Goal: Information Seeking & Learning: Learn about a topic

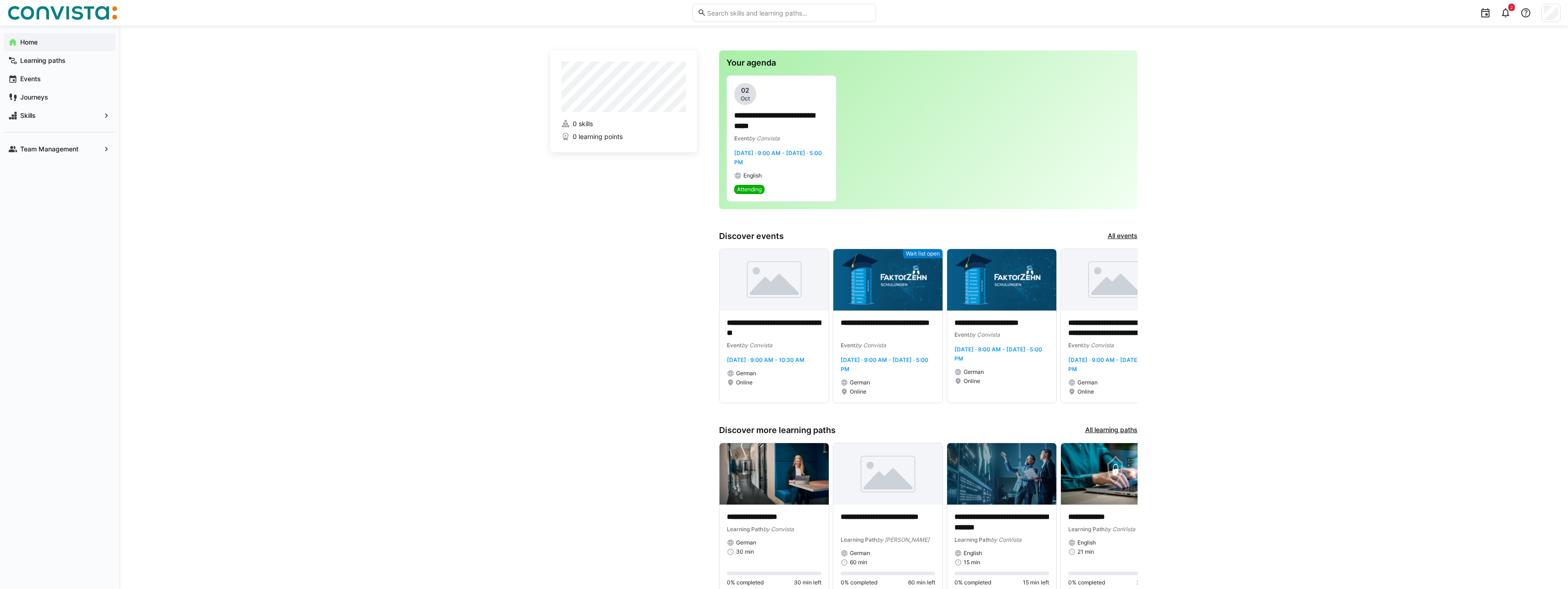
click at [43, 45] on span "Home" at bounding box center [65, 42] width 92 height 9
click at [1502, 18] on eds-icon at bounding box center [1506, 13] width 11 height 11
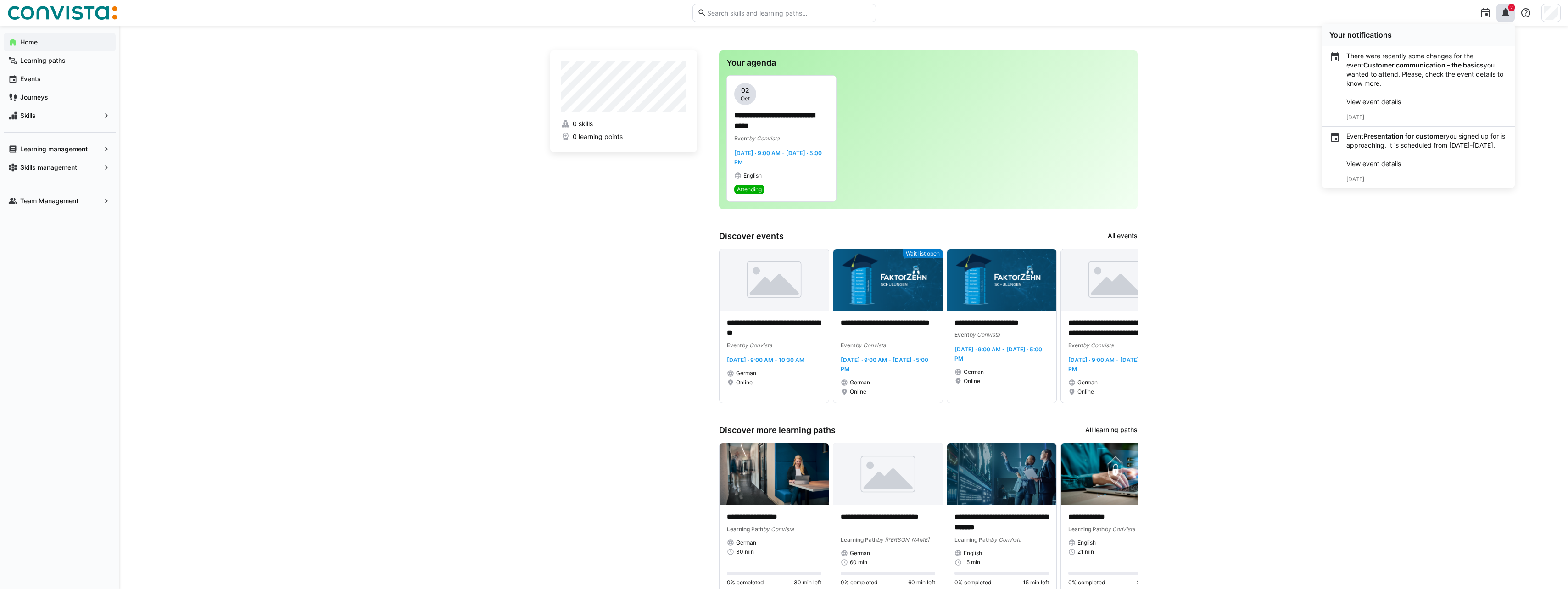
click at [1390, 100] on link "View event details" at bounding box center [1373, 101] width 54 height 8
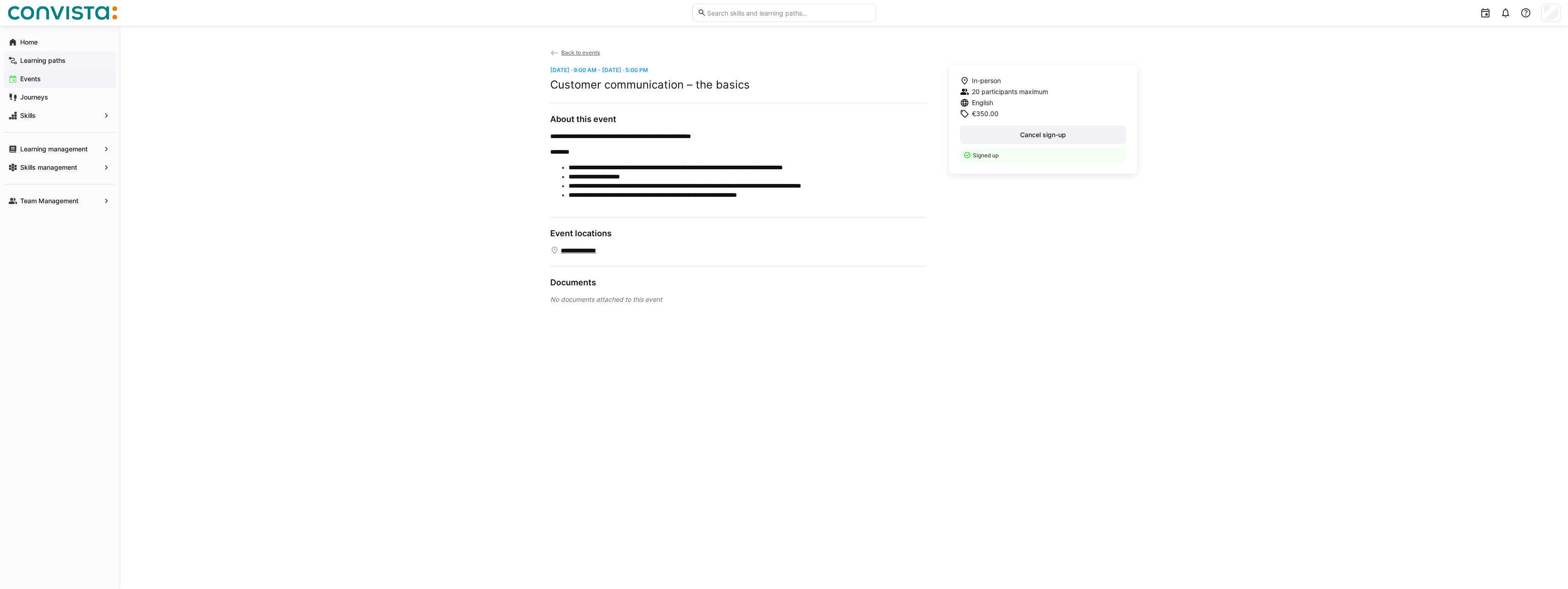
click at [0, 0] on app-navigation-label "Learning paths" at bounding box center [0, 0] width 0 height 0
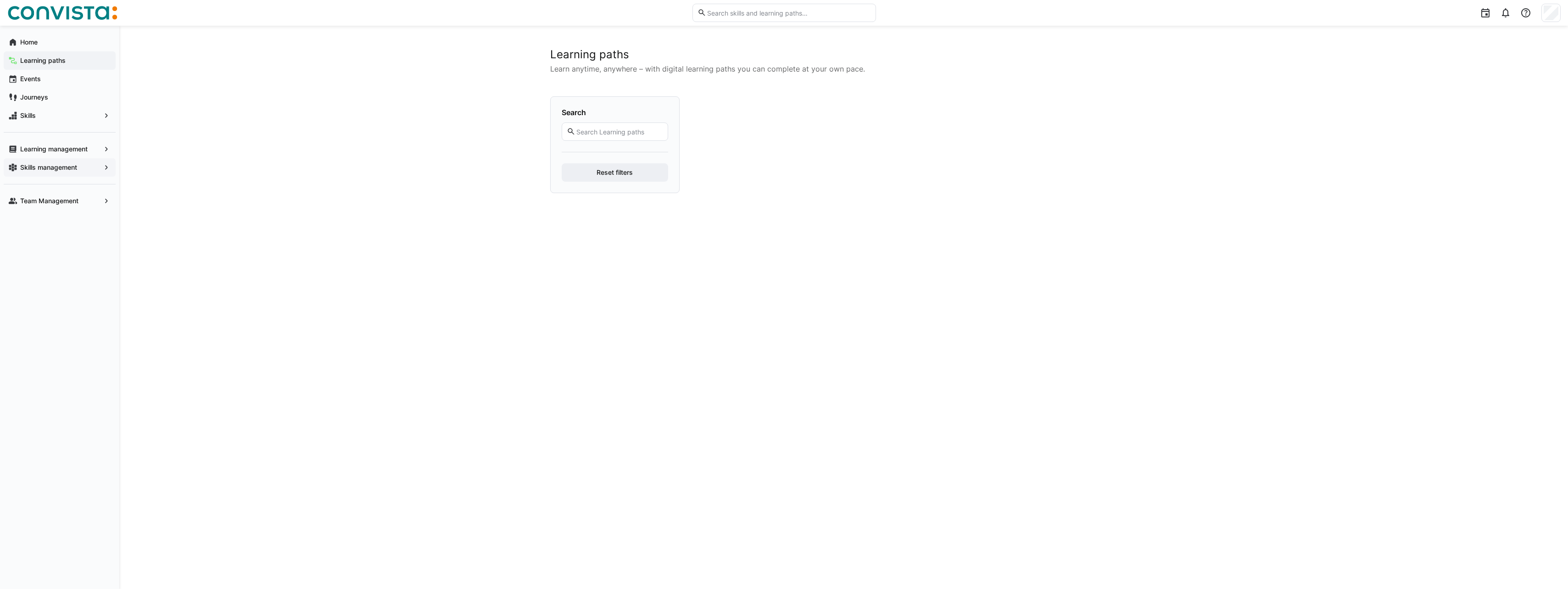
click at [0, 0] on app-navigation-label "Skills management" at bounding box center [0, 0] width 0 height 0
click at [0, 0] on app-navigation-label "Learning management" at bounding box center [0, 0] width 0 height 0
click at [0, 0] on app-navigation-label "Skills management" at bounding box center [0, 0] width 0 height 0
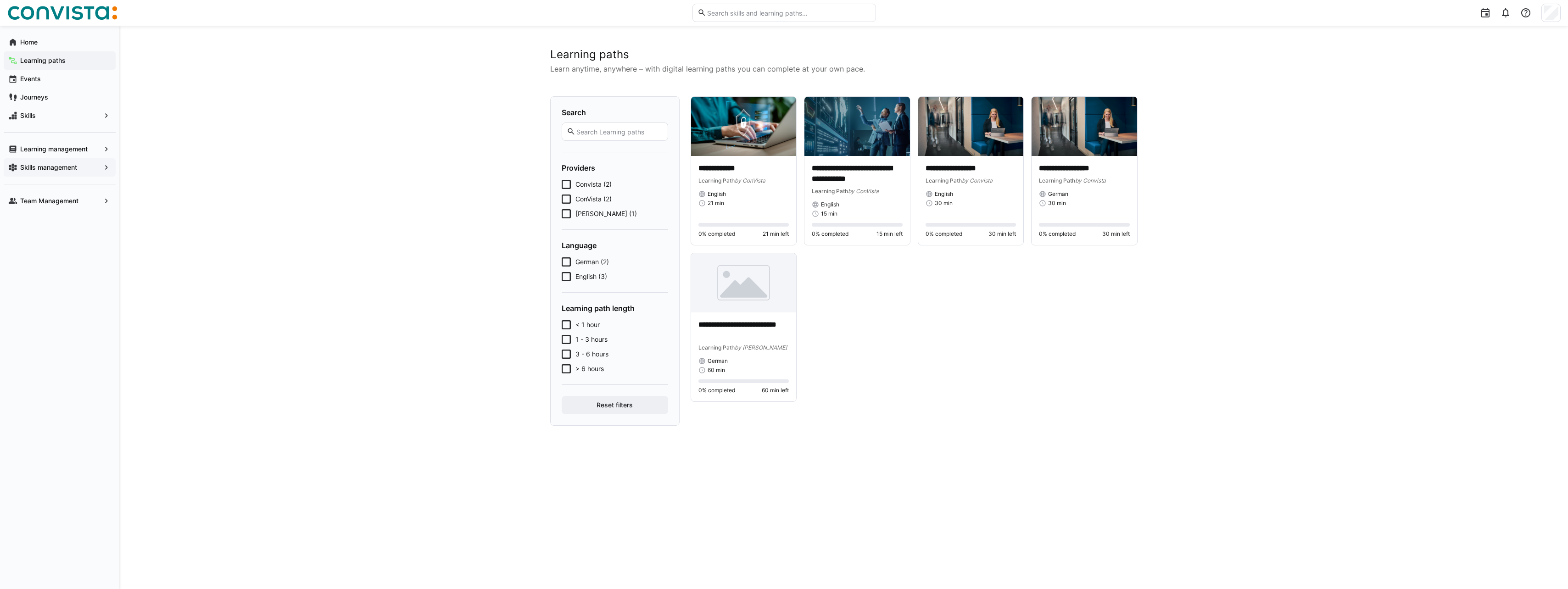
click at [0, 0] on app-navigation-label "Skills management" at bounding box center [0, 0] width 0 height 0
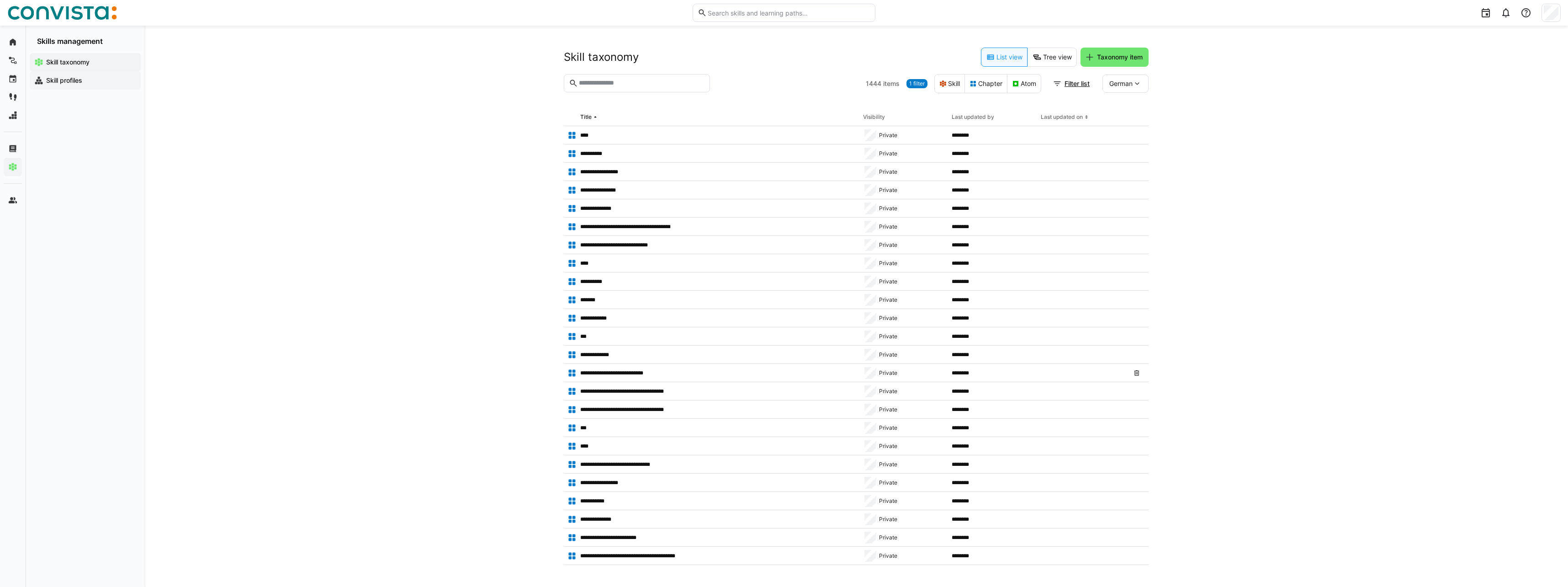
click at [0, 0] on app-navigation-label "Skill profiles" at bounding box center [0, 0] width 0 height 0
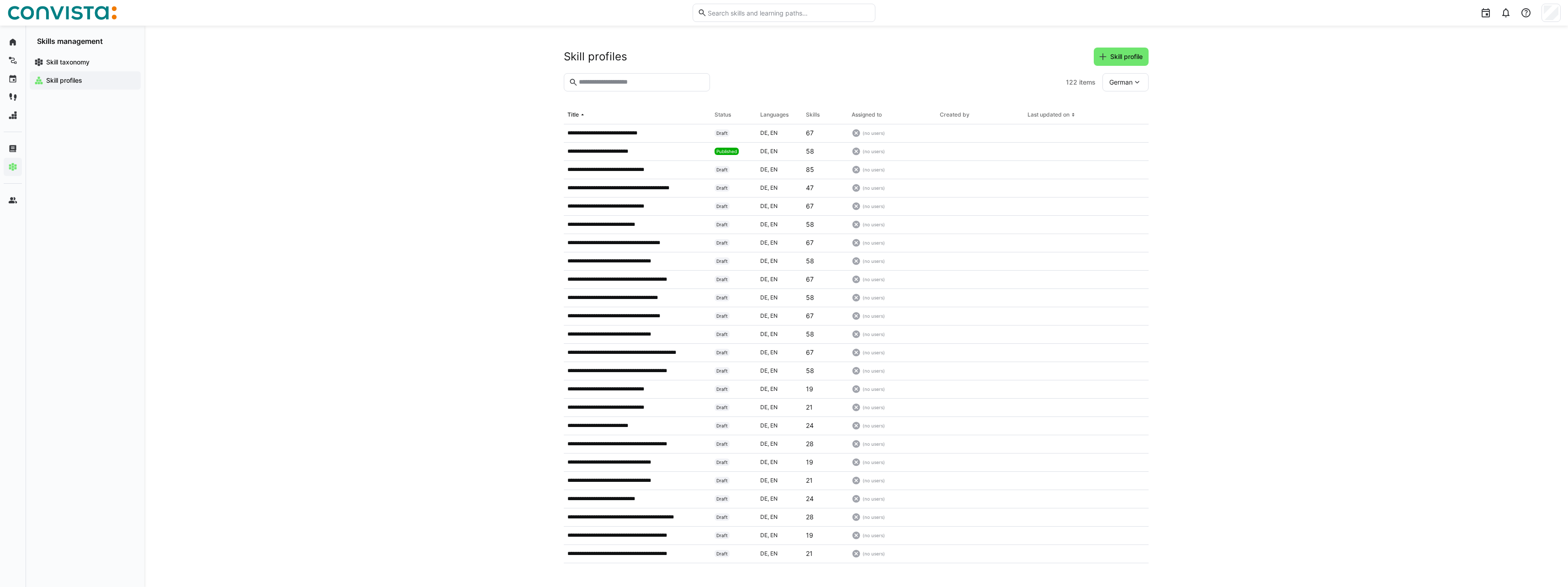
click at [622, 76] on eds-input at bounding box center [637, 82] width 146 height 18
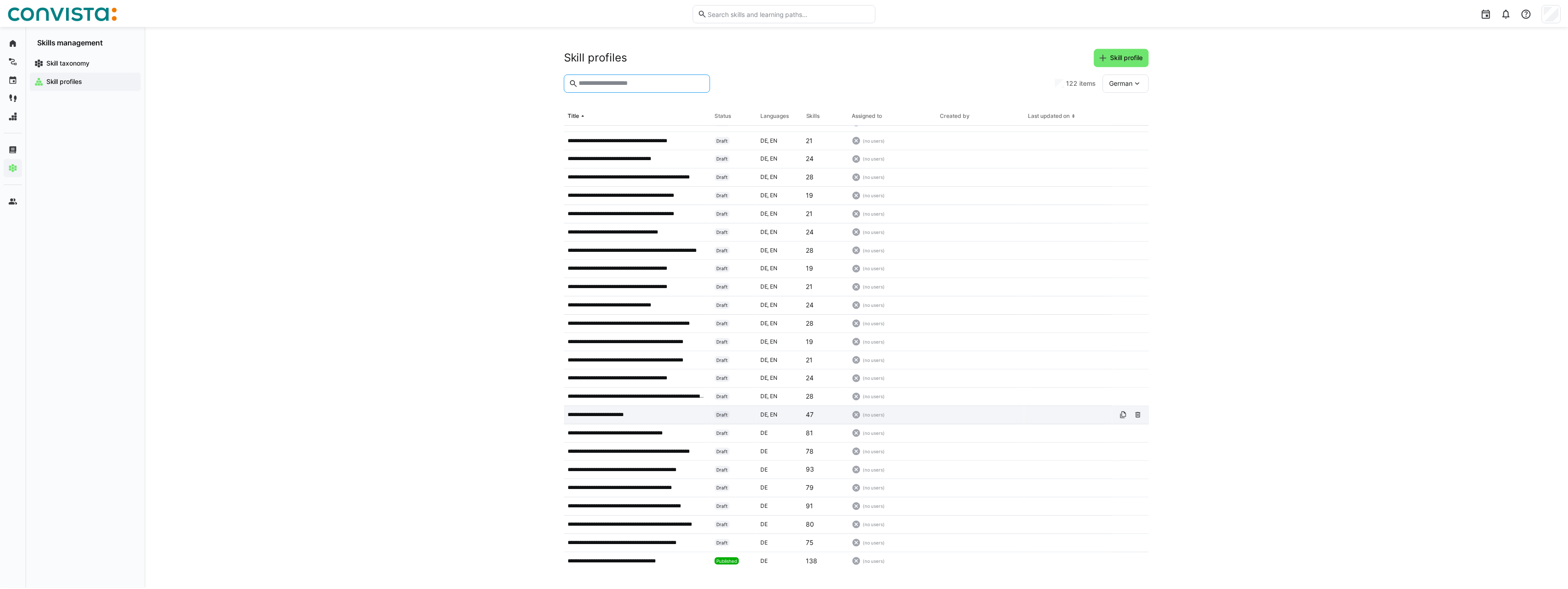
scroll to position [475, 0]
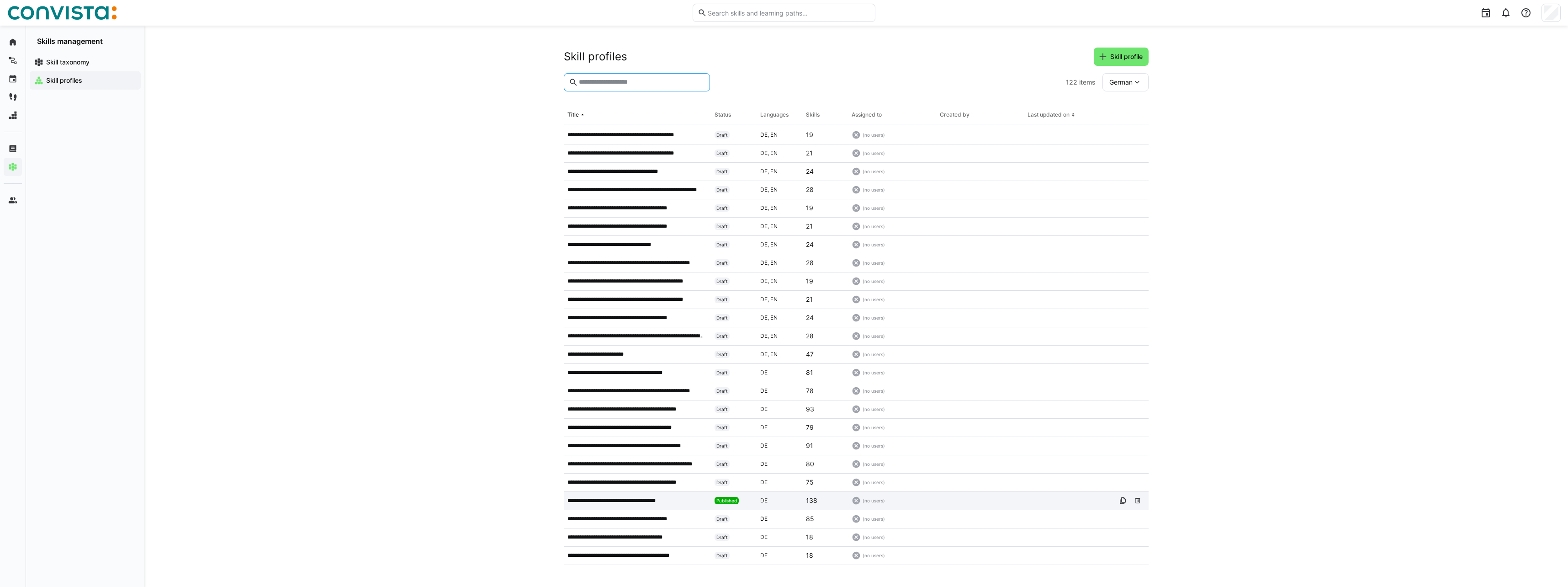
click at [672, 504] on p "**********" at bounding box center [621, 501] width 107 height 7
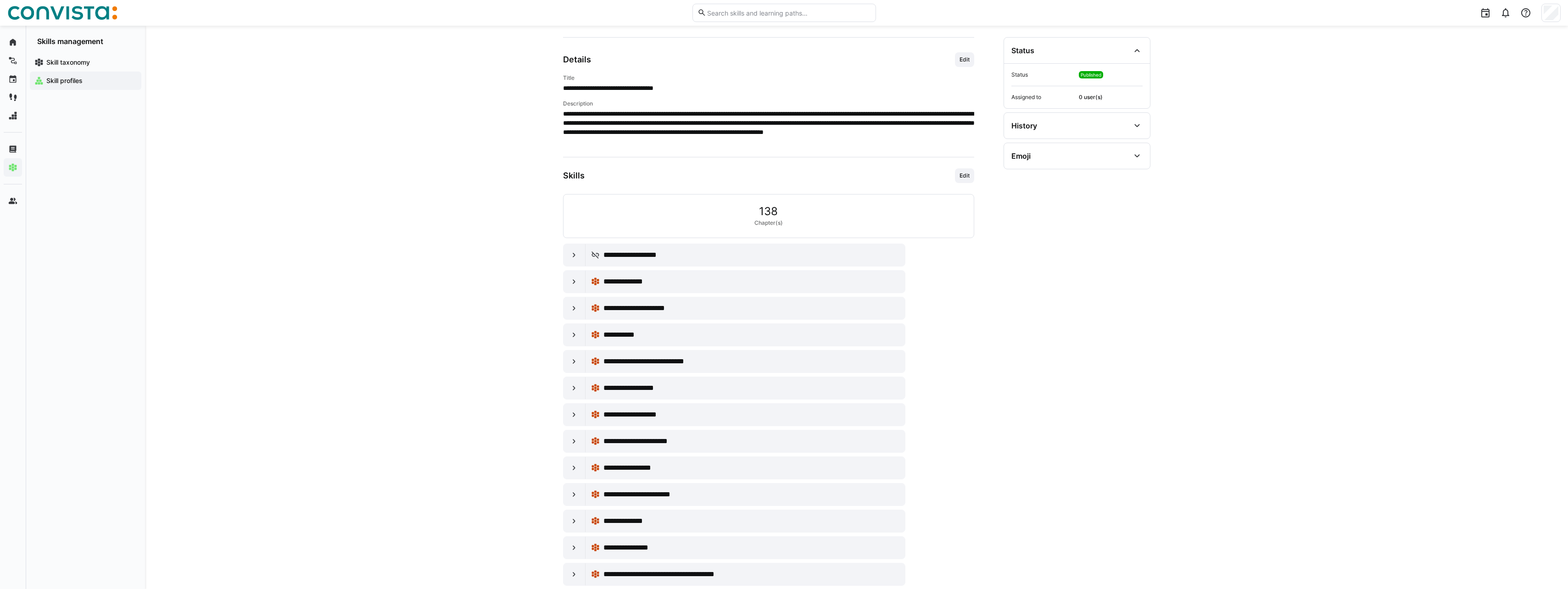
scroll to position [183, 0]
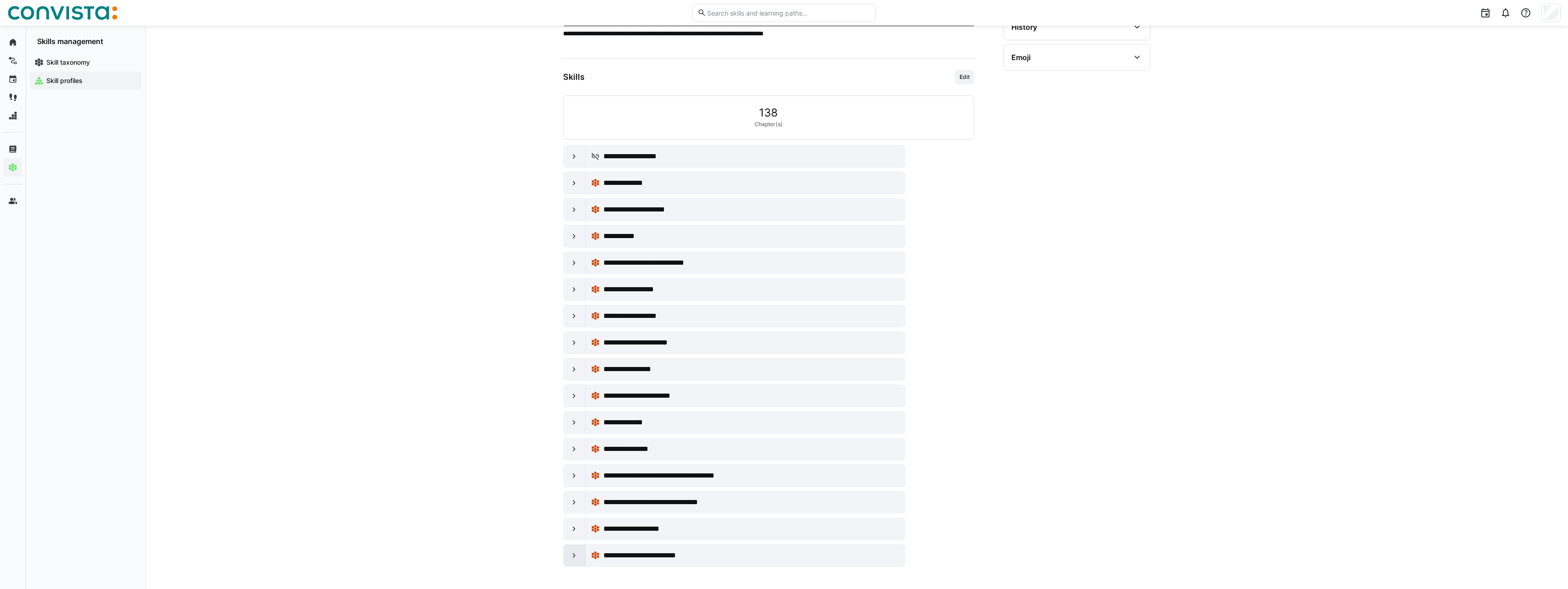
click at [581, 553] on div at bounding box center [575, 555] width 22 height 22
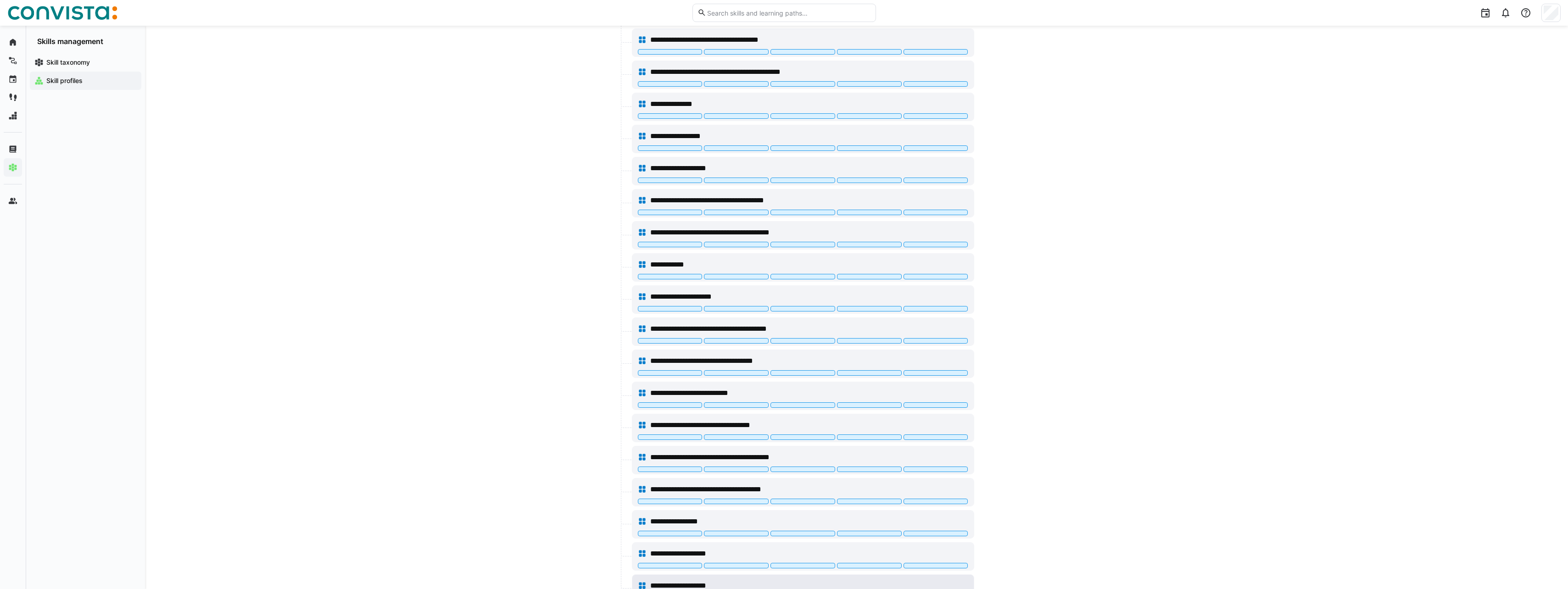
scroll to position [792, 0]
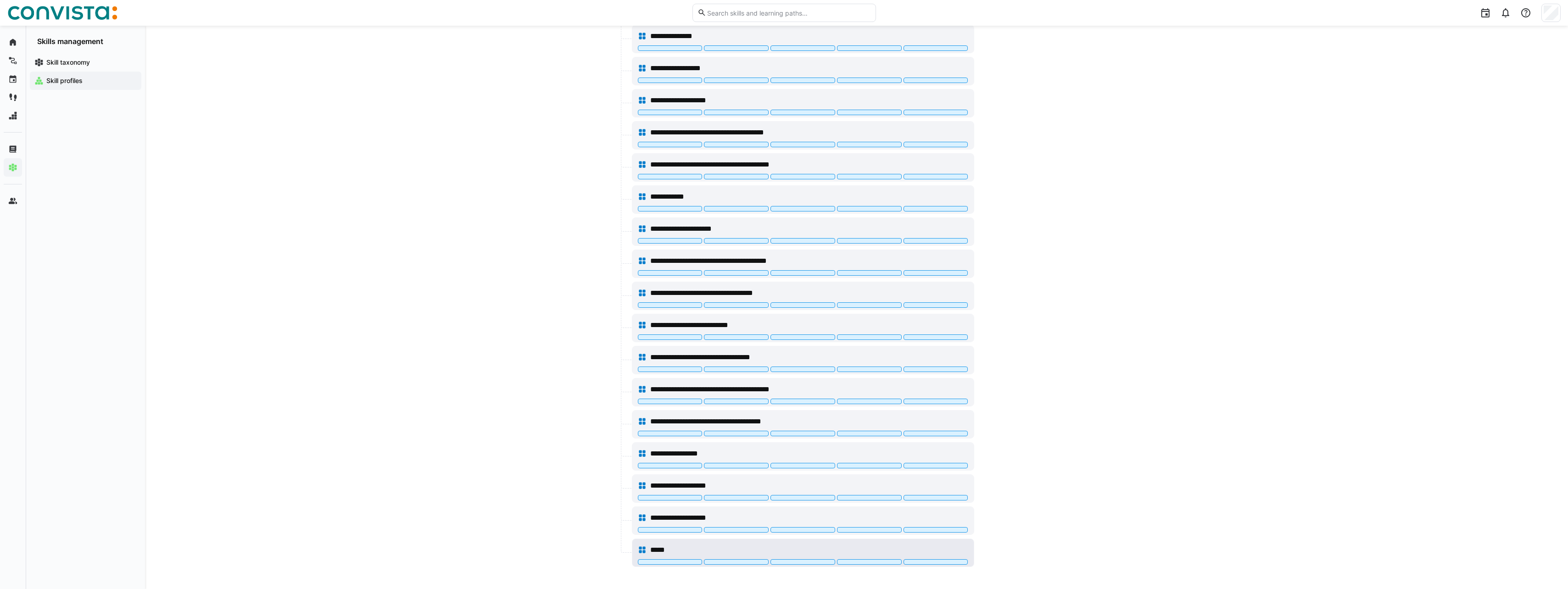
click at [678, 548] on div "*****" at bounding box center [809, 550] width 317 height 11
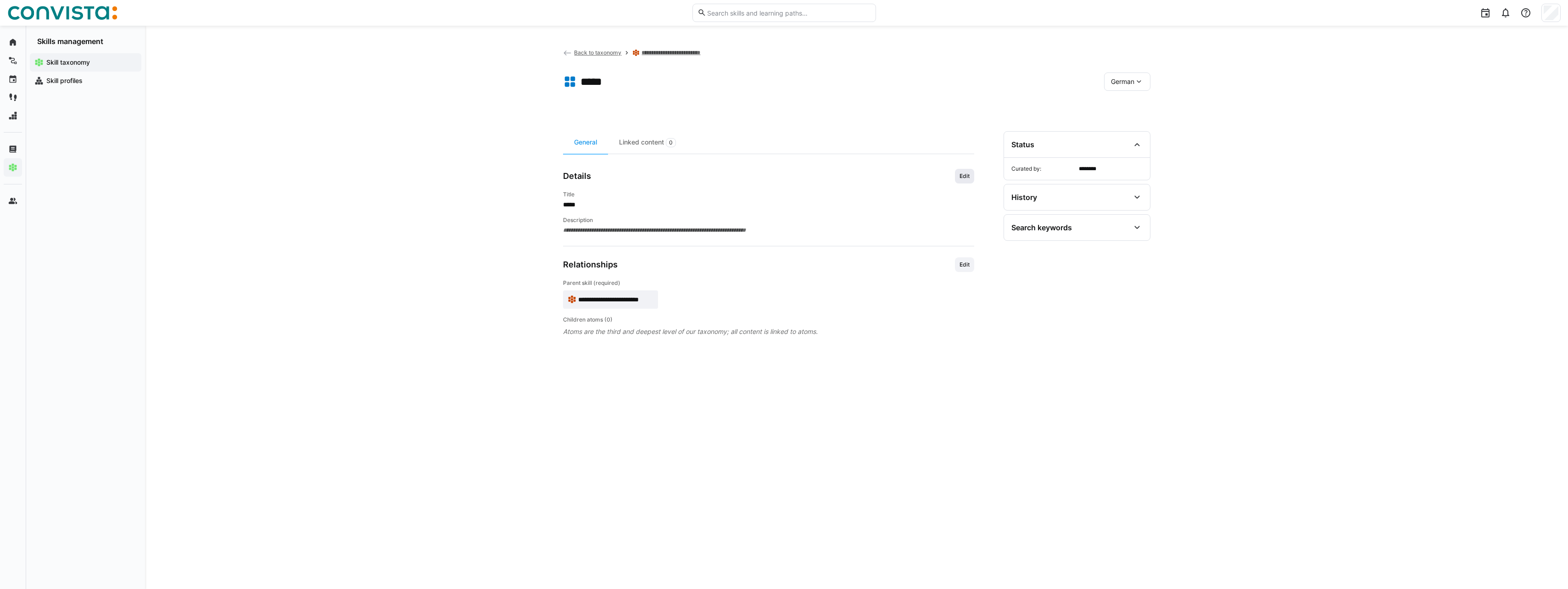
click at [960, 174] on span "Edit" at bounding box center [965, 176] width 12 height 7
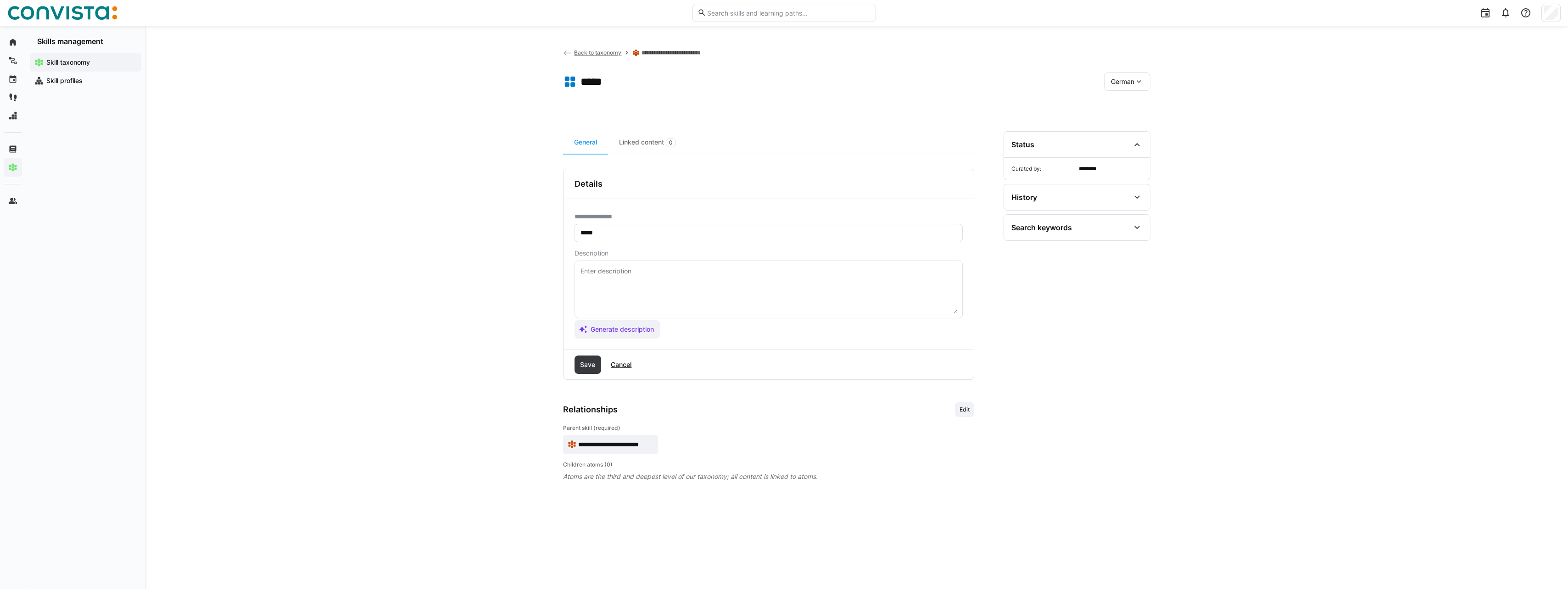
click at [716, 236] on input "*****" at bounding box center [768, 233] width 378 height 9
click at [597, 56] on app-back-navigation "Back to taxonomy" at bounding box center [592, 53] width 59 height 10
click at [597, 54] on span "Back to taxonomy" at bounding box center [597, 52] width 47 height 7
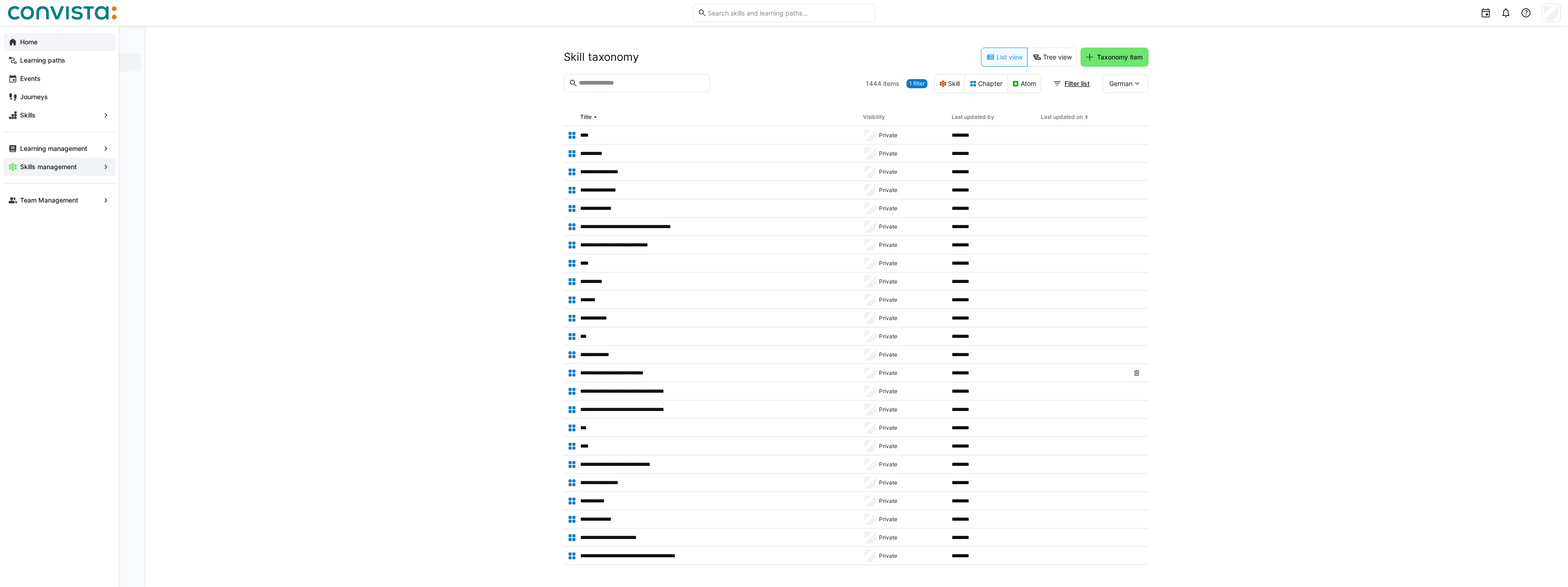
click at [16, 36] on div "Home" at bounding box center [59, 42] width 111 height 18
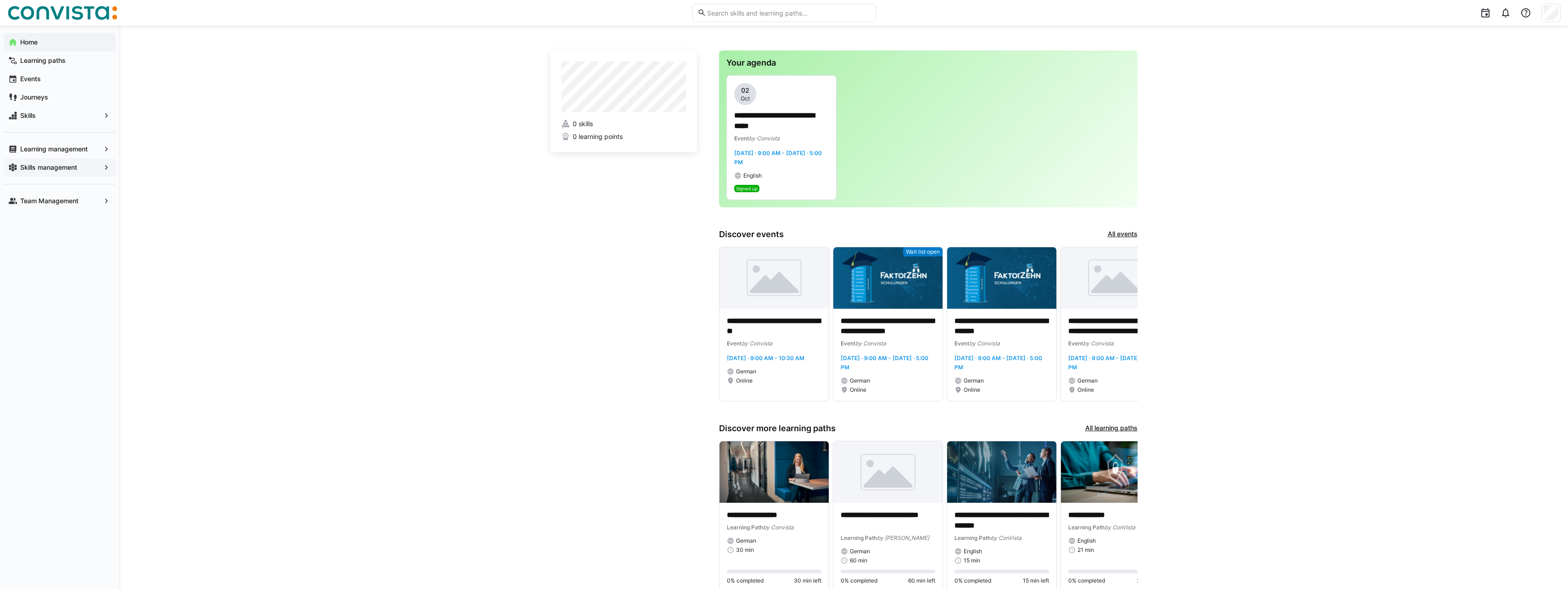
click at [0, 0] on app-navigation-label "Skills management" at bounding box center [0, 0] width 0 height 0
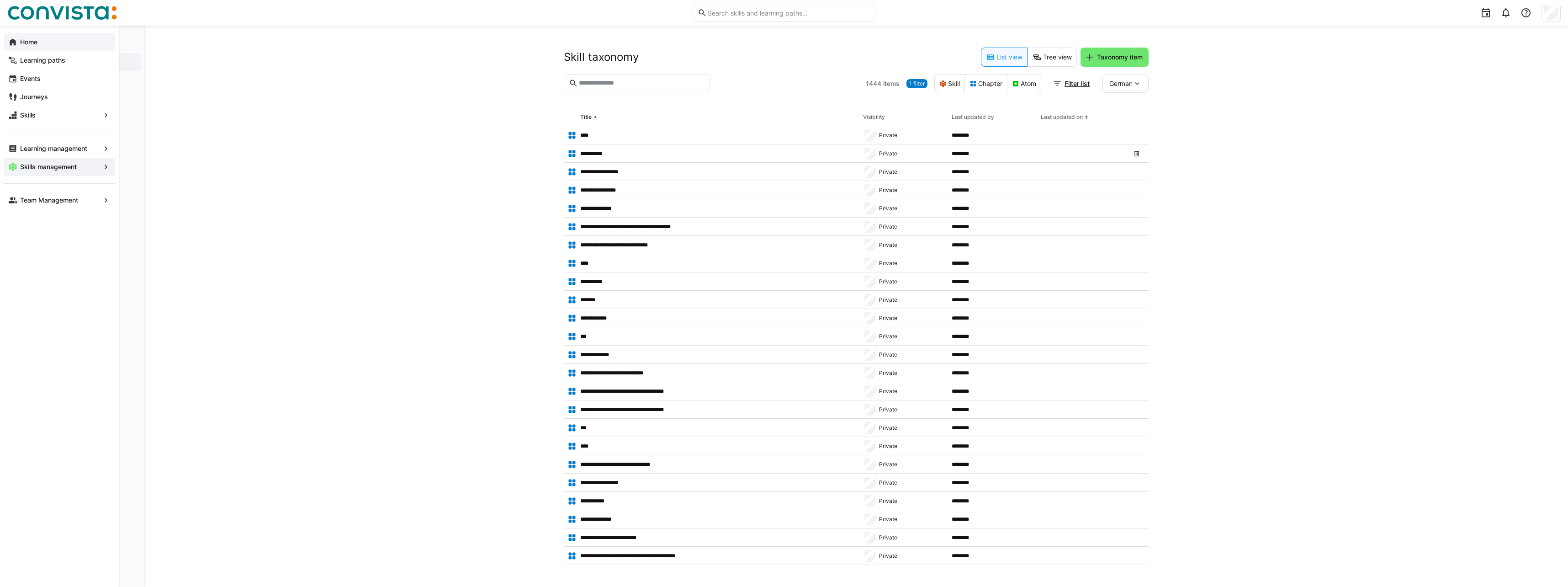
click at [14, 41] on eds-icon at bounding box center [13, 42] width 9 height 9
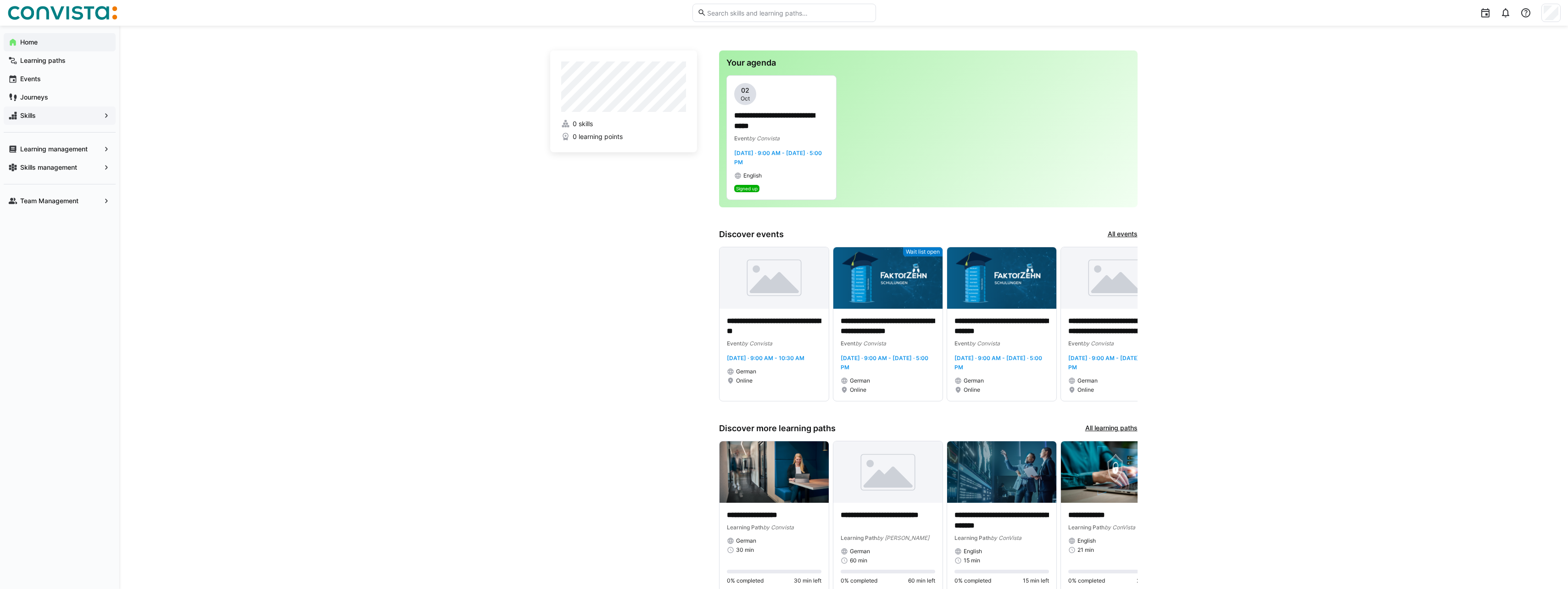
click at [0, 0] on app-navigation-label "Skills" at bounding box center [0, 0] width 0 height 0
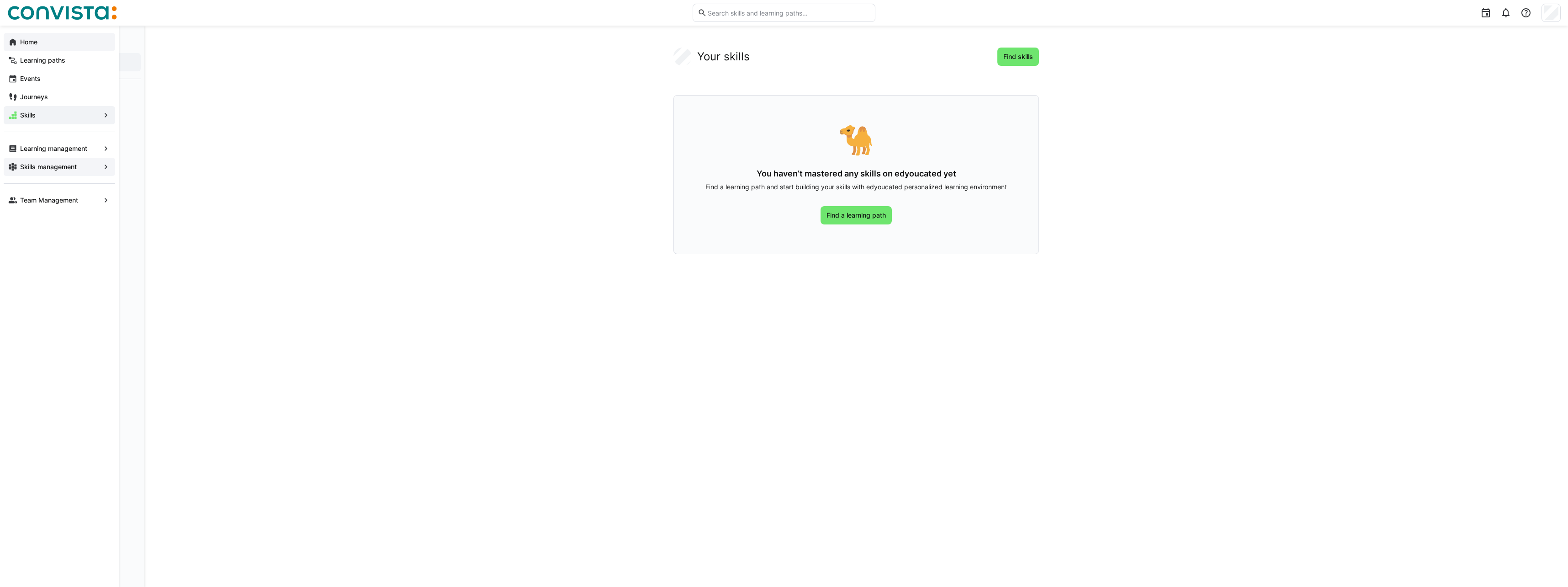
click at [0, 0] on app-navigation-label "Skills management" at bounding box center [0, 0] width 0 height 0
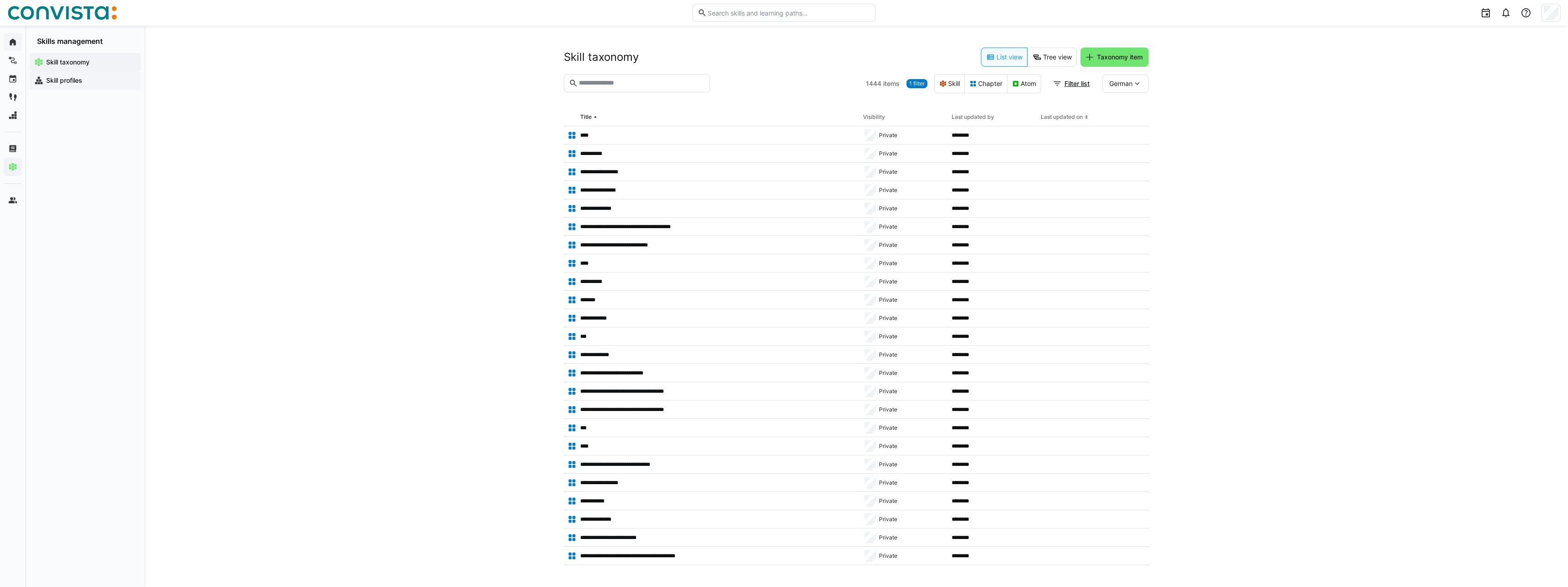
click at [0, 0] on app-navigation-label "Skill profiles" at bounding box center [0, 0] width 0 height 0
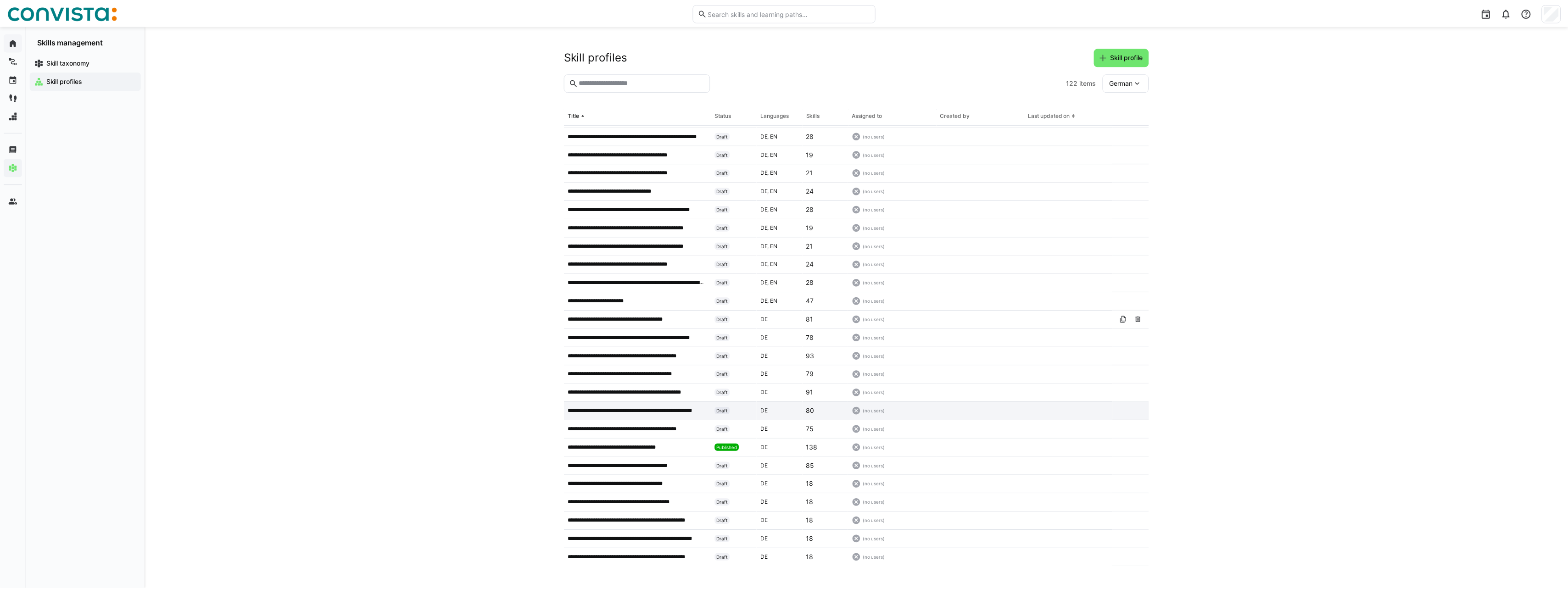
scroll to position [551, 0]
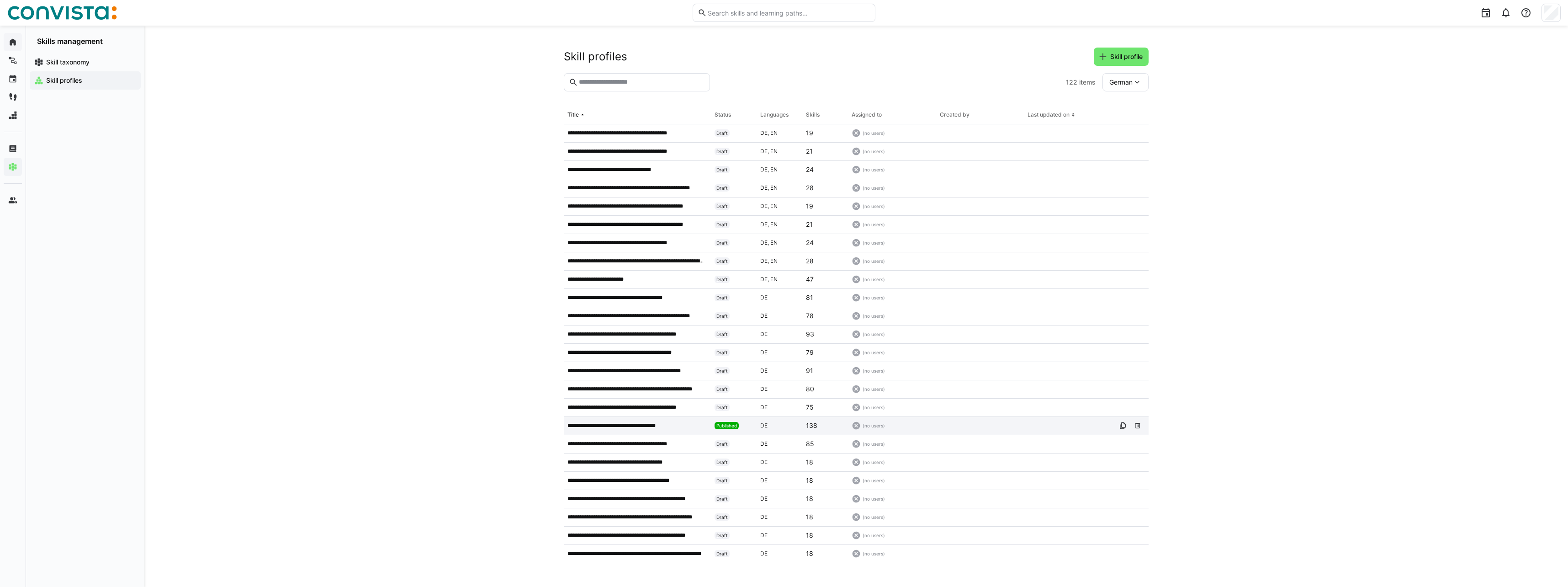
click at [670, 424] on p "**********" at bounding box center [621, 426] width 107 height 7
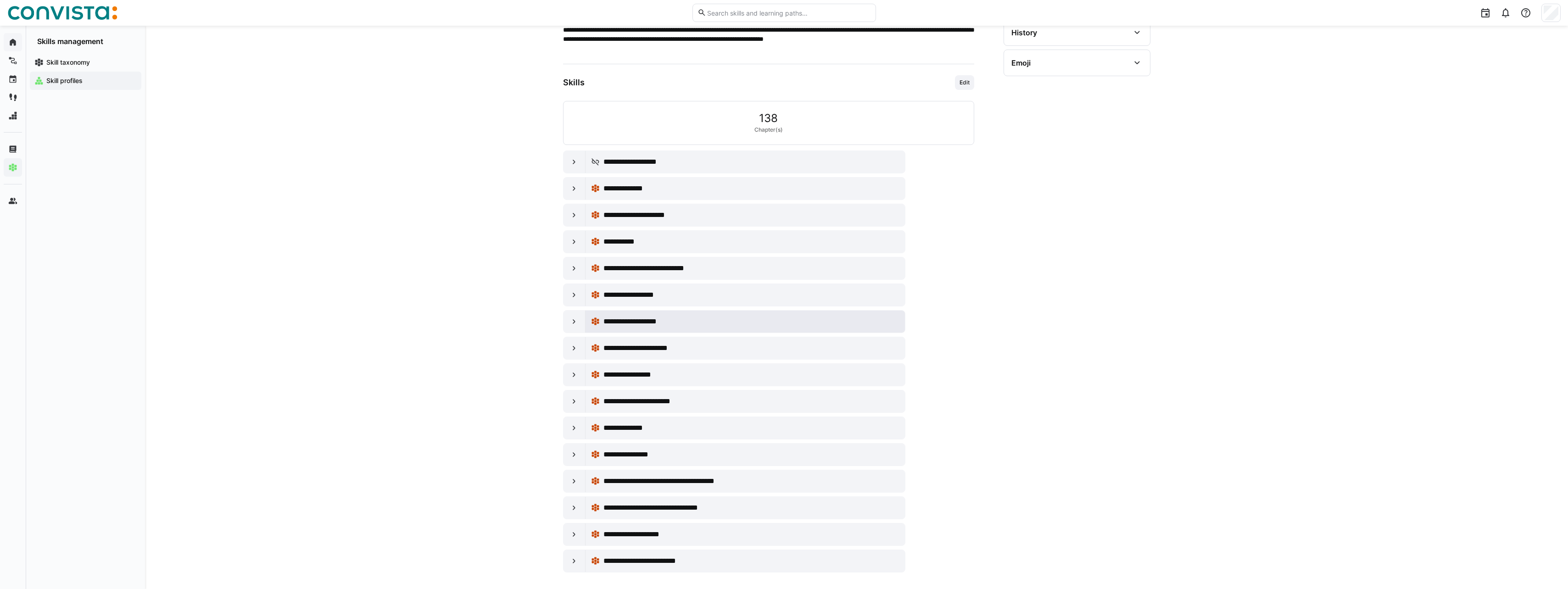
scroll to position [183, 0]
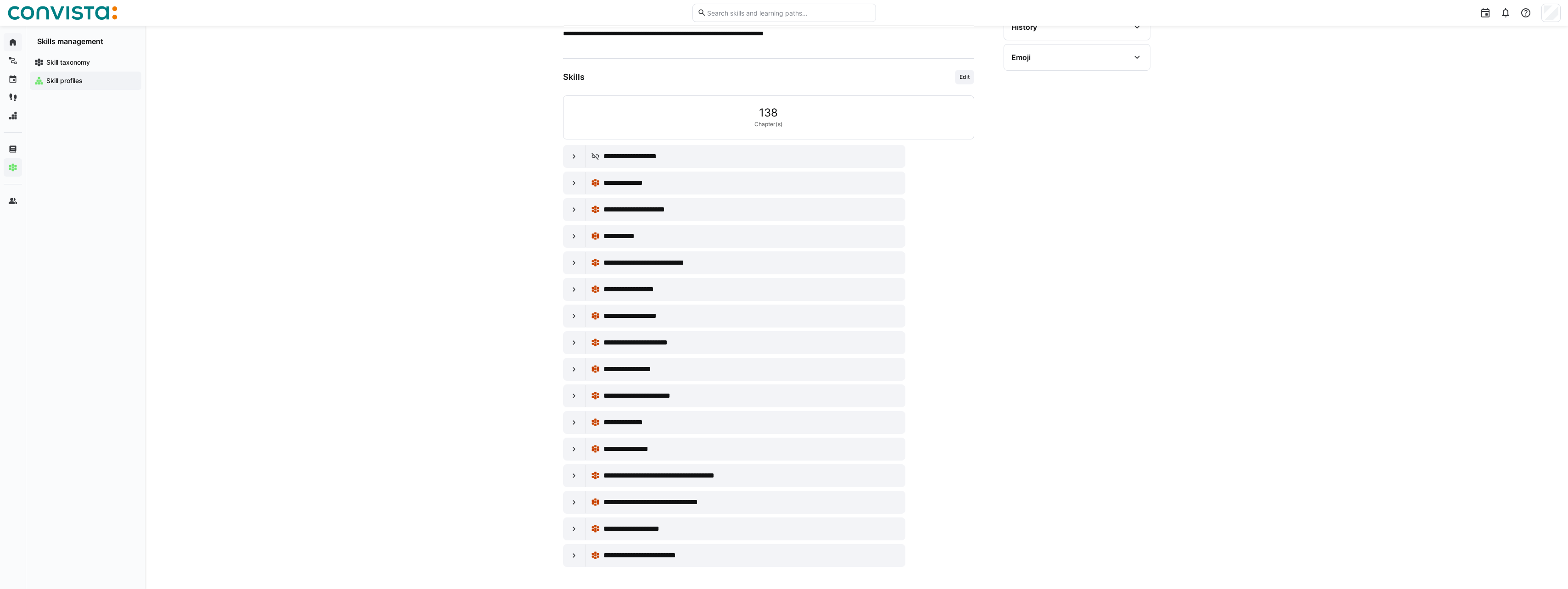
click at [456, 199] on div "**********" at bounding box center [856, 216] width 1423 height 745
click at [411, 235] on div "**********" at bounding box center [856, 216] width 1423 height 745
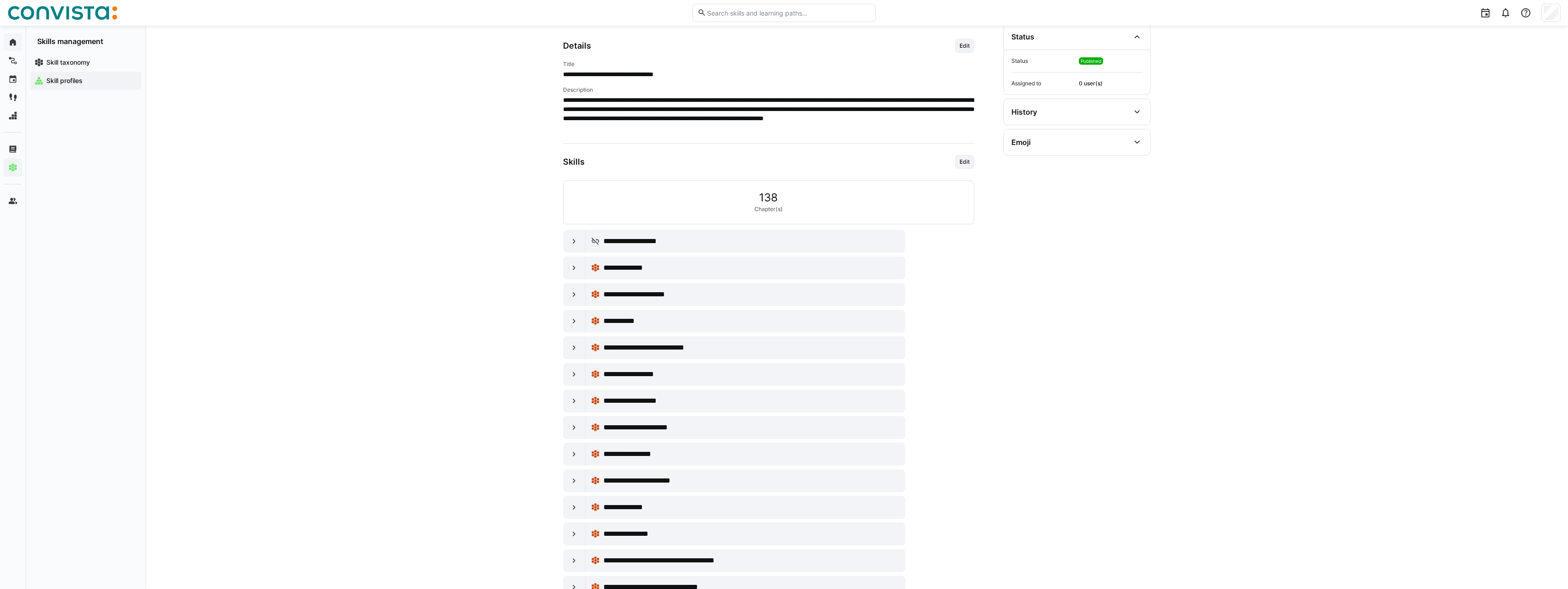
scroll to position [0, 0]
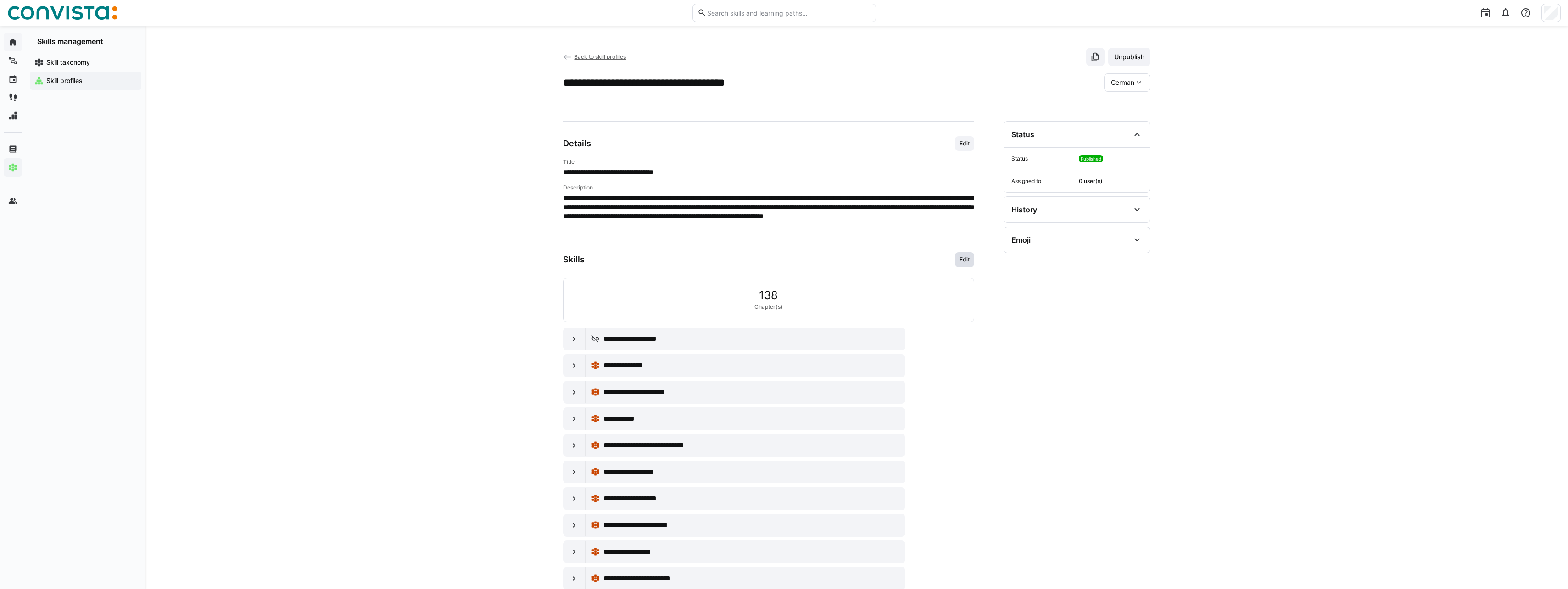
click at [965, 260] on span "Edit" at bounding box center [965, 260] width 12 height 7
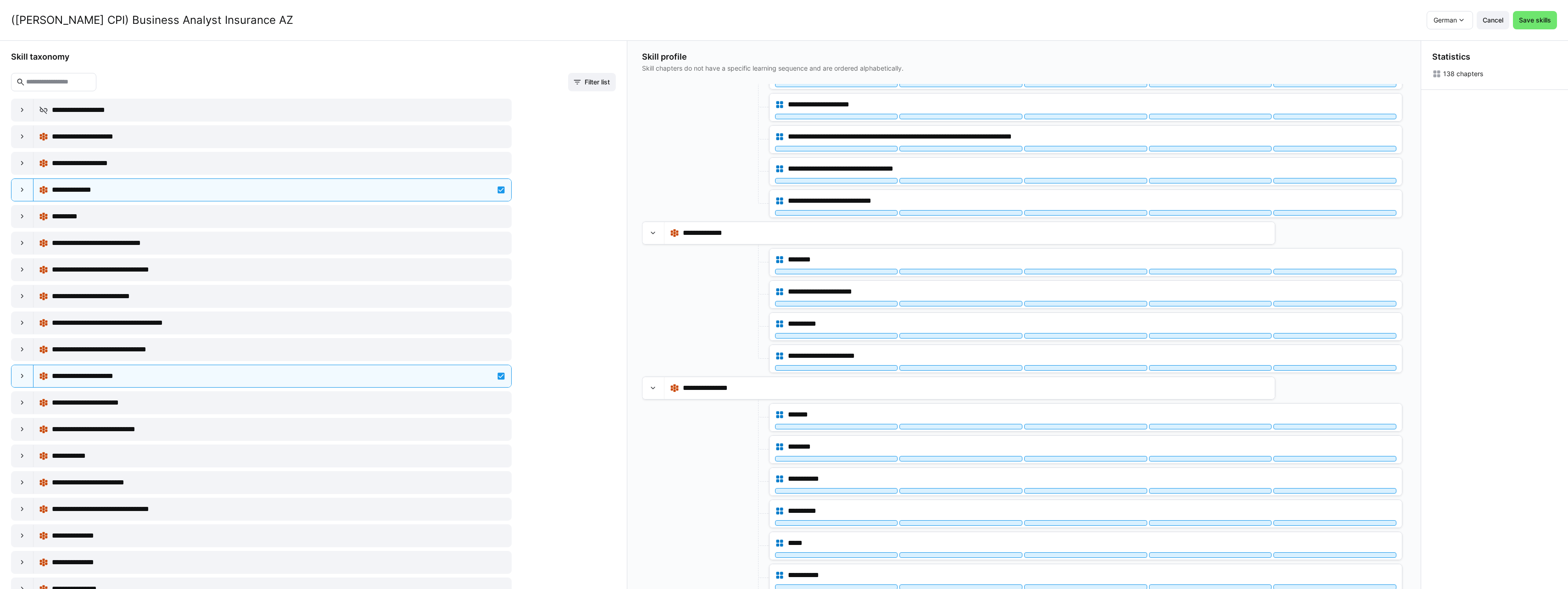
scroll to position [2431, 0]
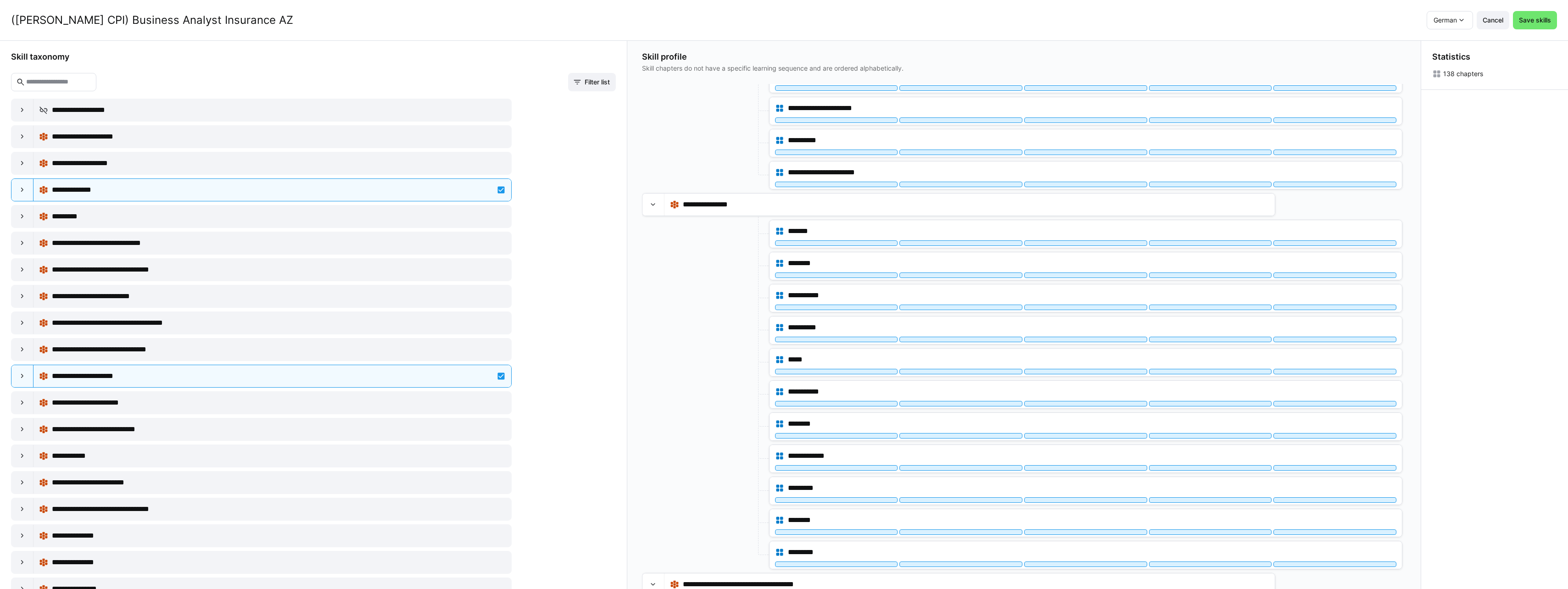
drag, startPoint x: 759, startPoint y: 207, endPoint x: 743, endPoint y: 270, distance: 65.0
click at [0, 0] on app-node-branches-component "**********" at bounding box center [0, 0] width 0 height 0
click at [657, 203] on eds-icon at bounding box center [653, 204] width 9 height 9
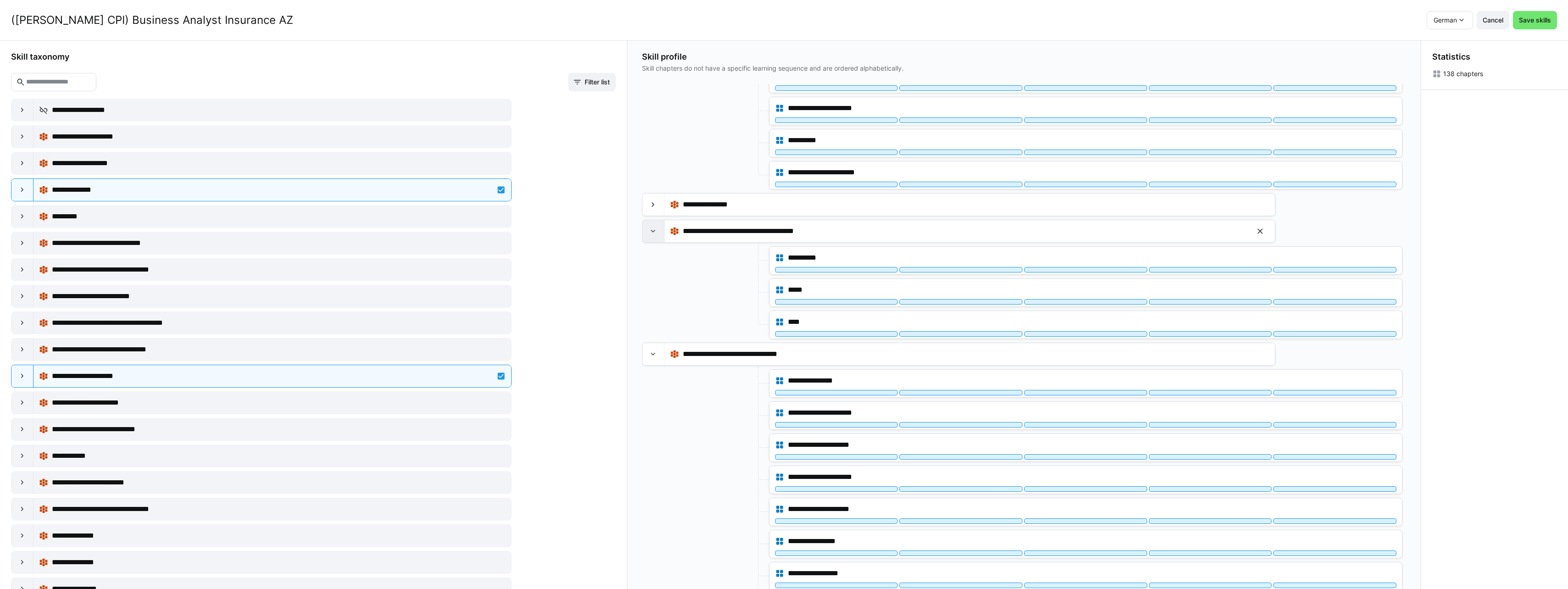
click at [658, 233] on eds-icon at bounding box center [653, 231] width 9 height 9
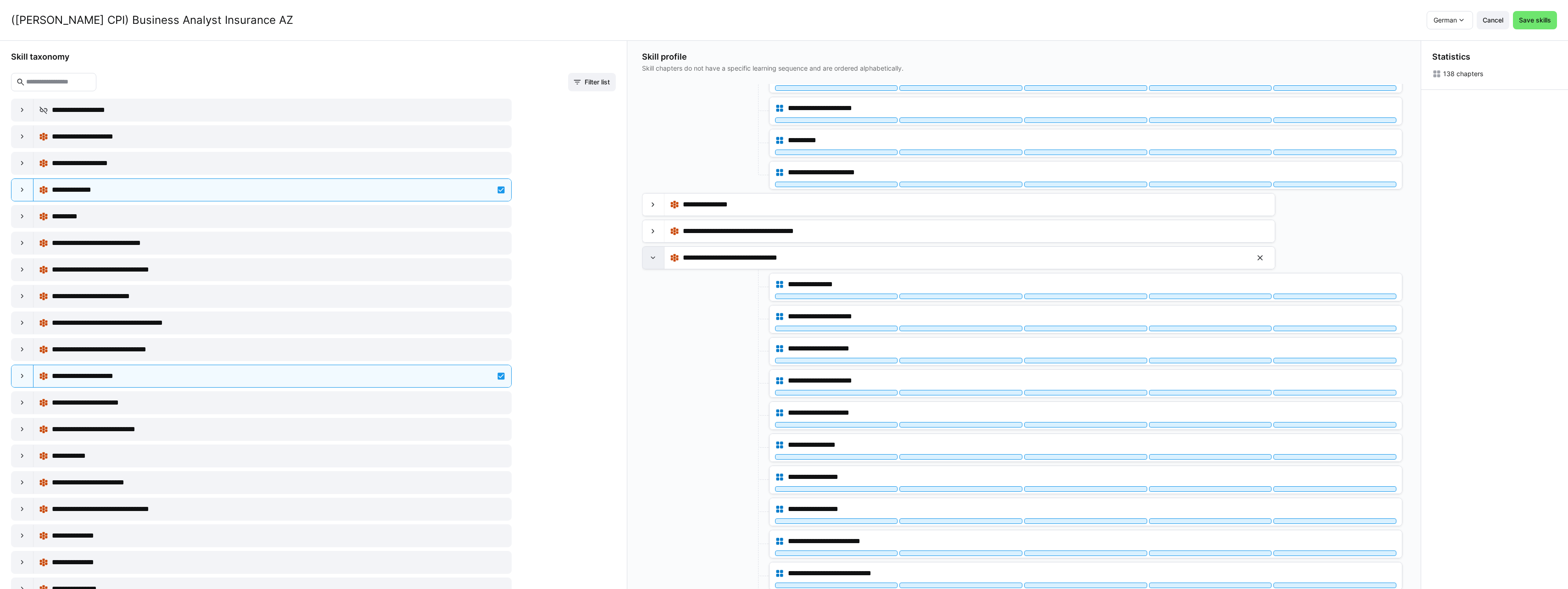
click at [650, 254] on eds-icon at bounding box center [653, 257] width 9 height 9
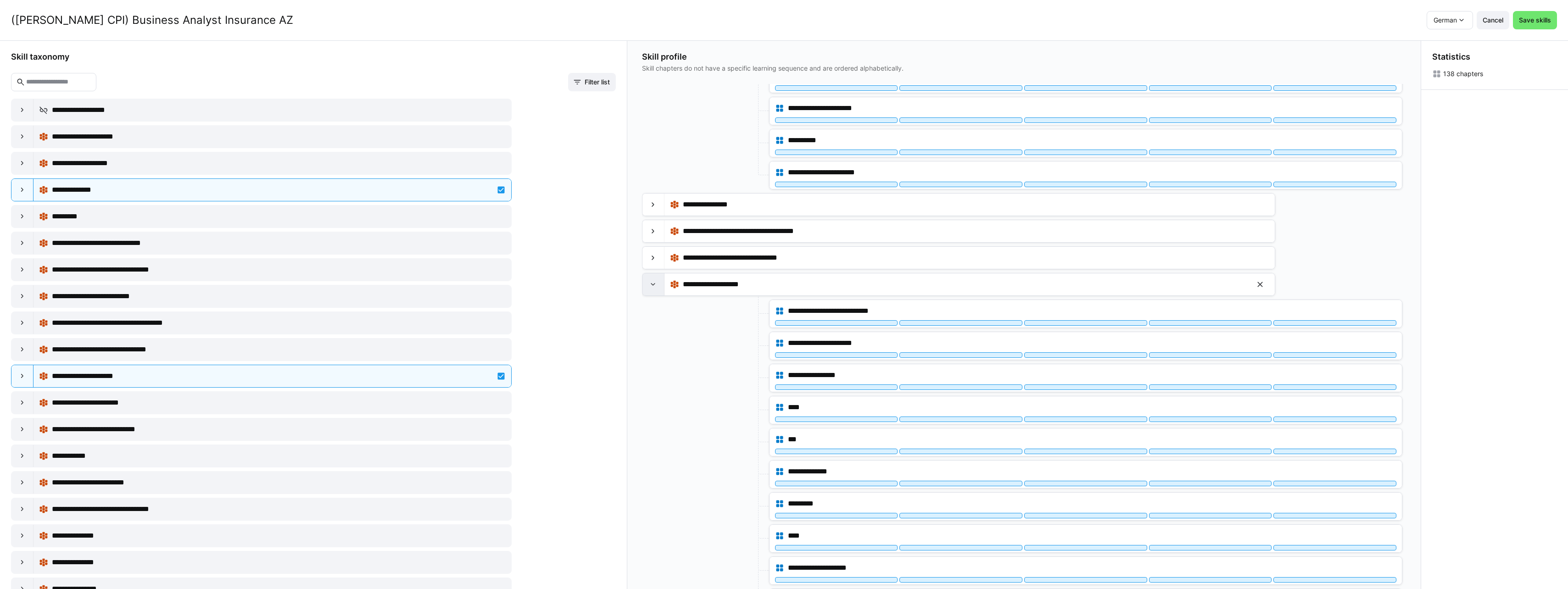
click at [654, 280] on eds-icon at bounding box center [653, 284] width 9 height 9
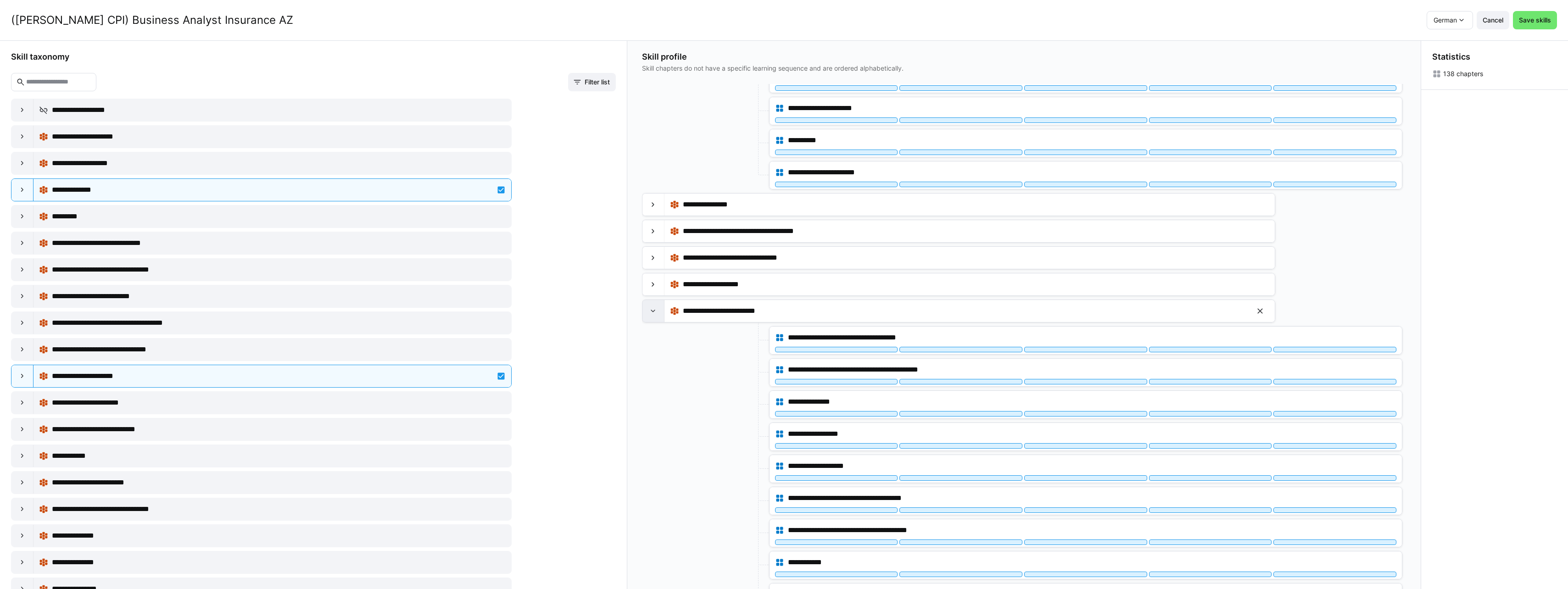
click at [652, 312] on eds-icon at bounding box center [653, 310] width 9 height 9
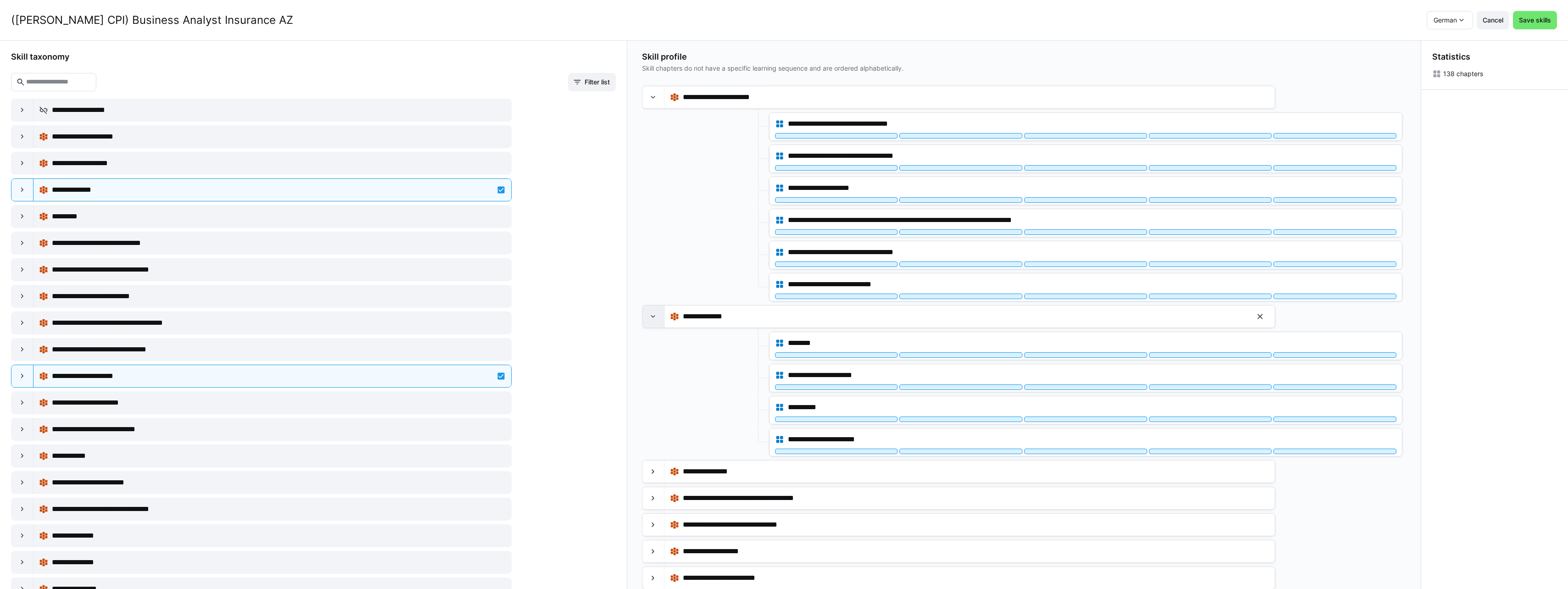
scroll to position [2164, 0]
click at [653, 313] on eds-icon at bounding box center [653, 316] width 9 height 9
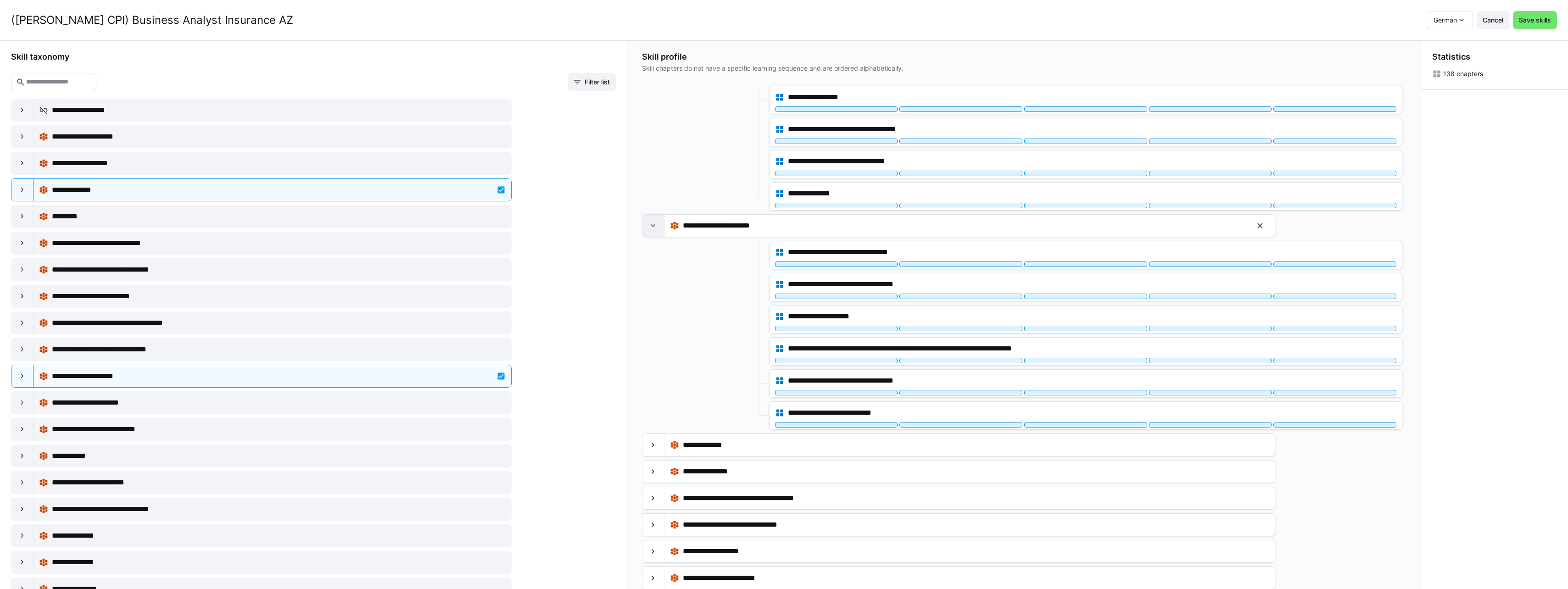
click at [655, 232] on div at bounding box center [653, 225] width 22 height 22
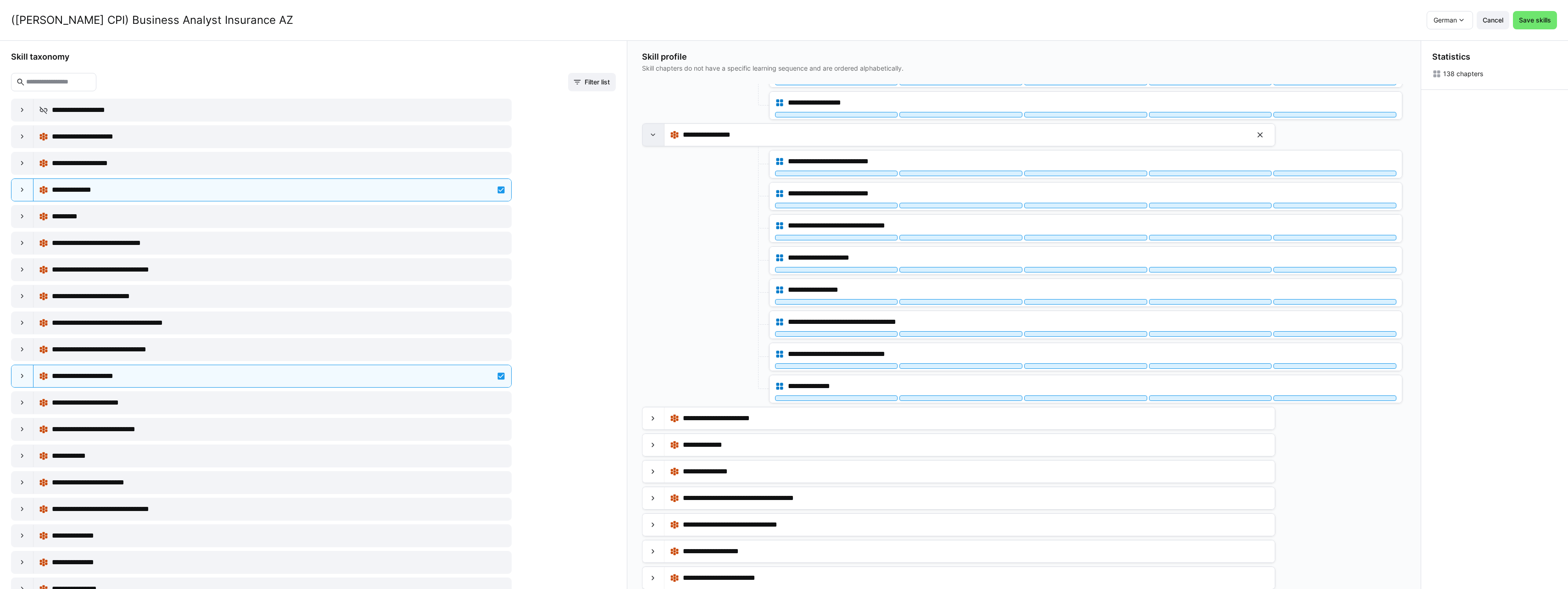
click at [657, 132] on eds-icon at bounding box center [653, 134] width 9 height 9
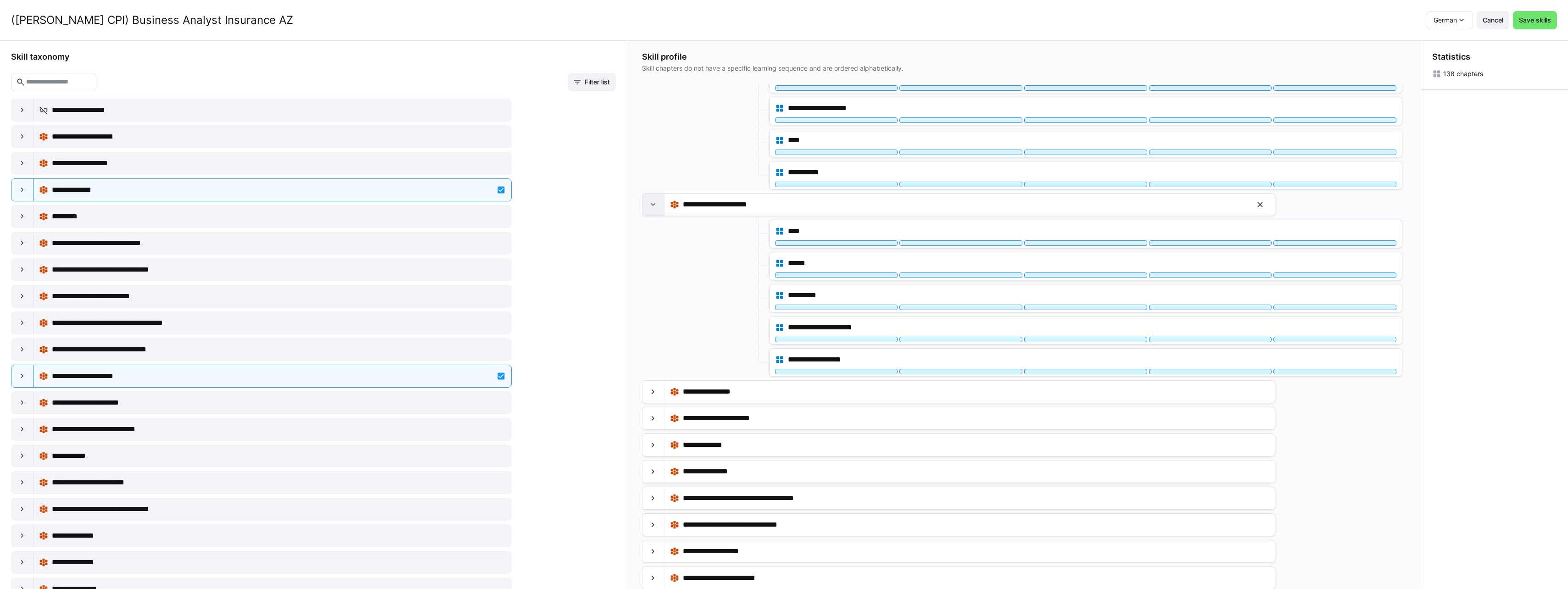
click at [653, 202] on eds-icon at bounding box center [653, 204] width 9 height 9
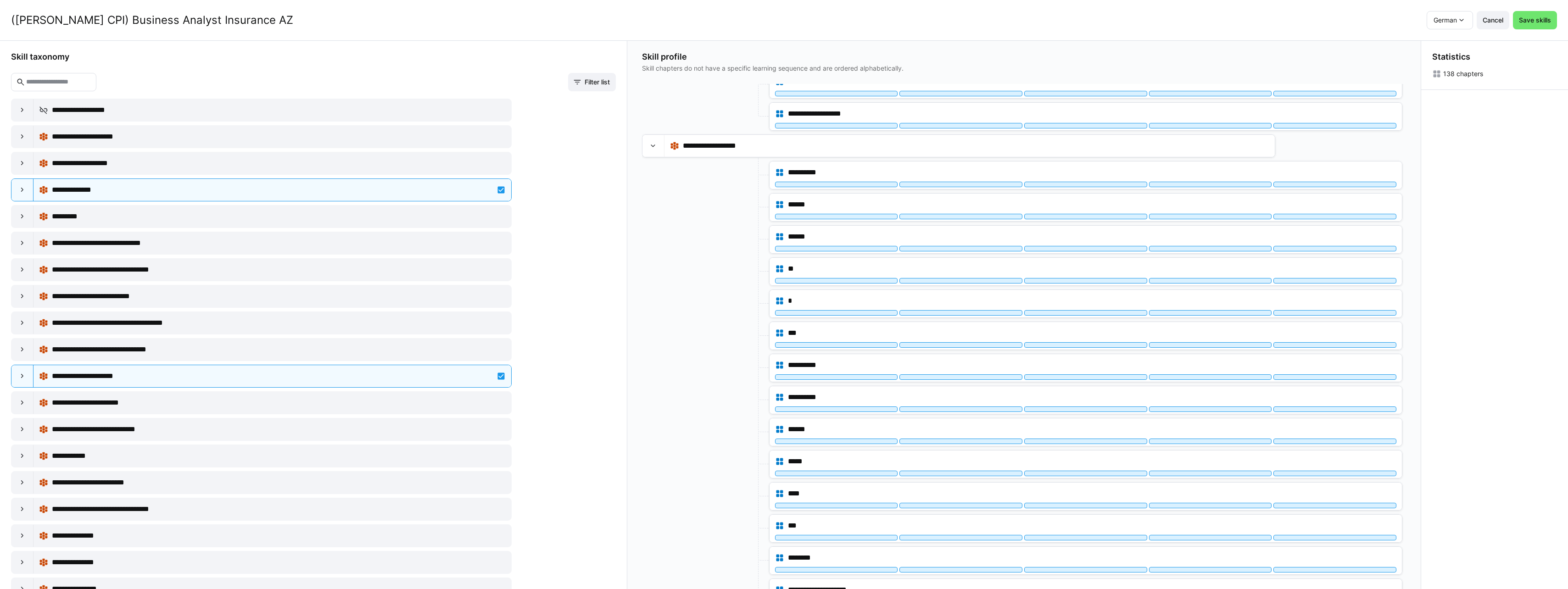
scroll to position [967, 0]
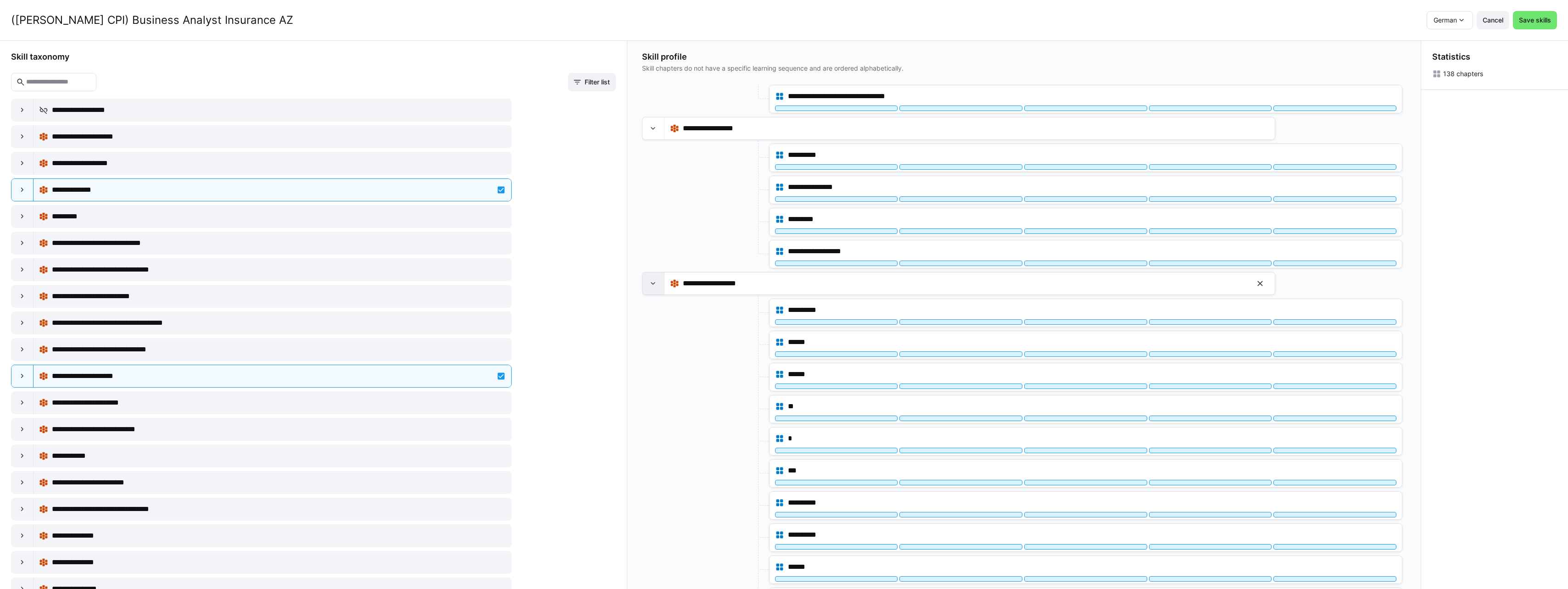
click at [650, 288] on div at bounding box center [653, 284] width 22 height 22
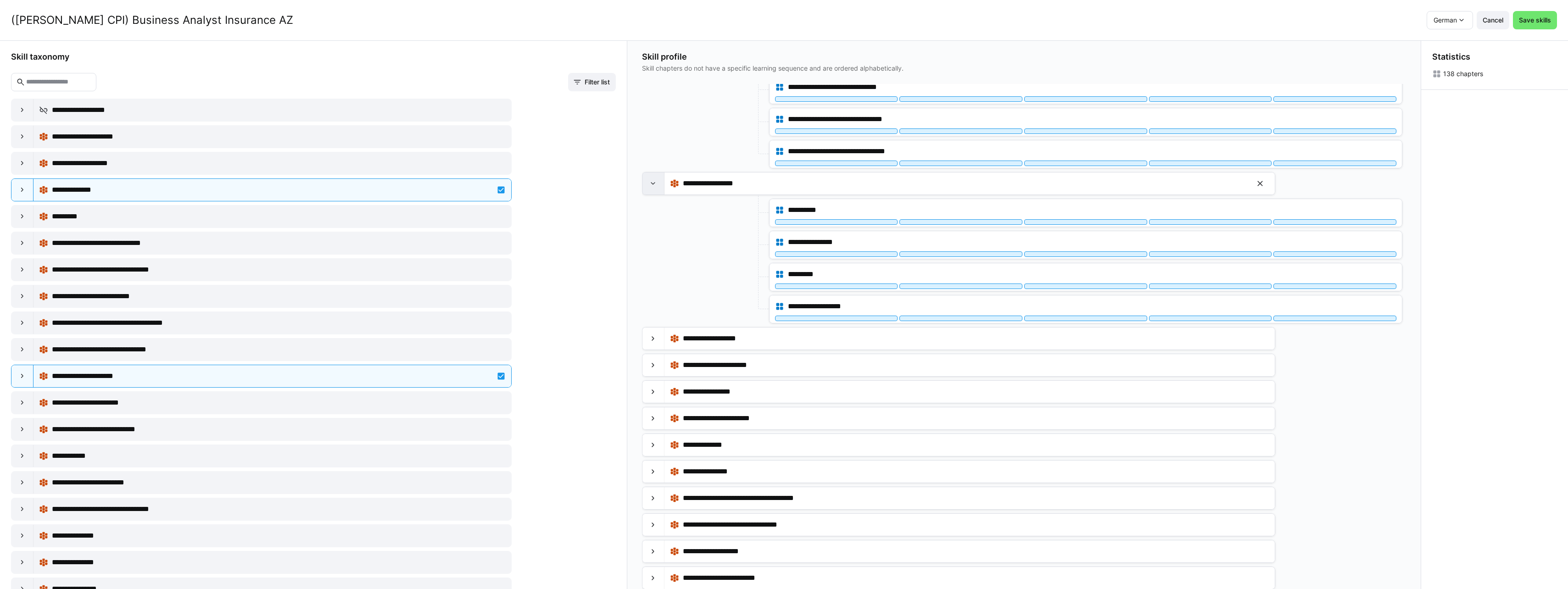
click at [653, 191] on div at bounding box center [653, 183] width 22 height 22
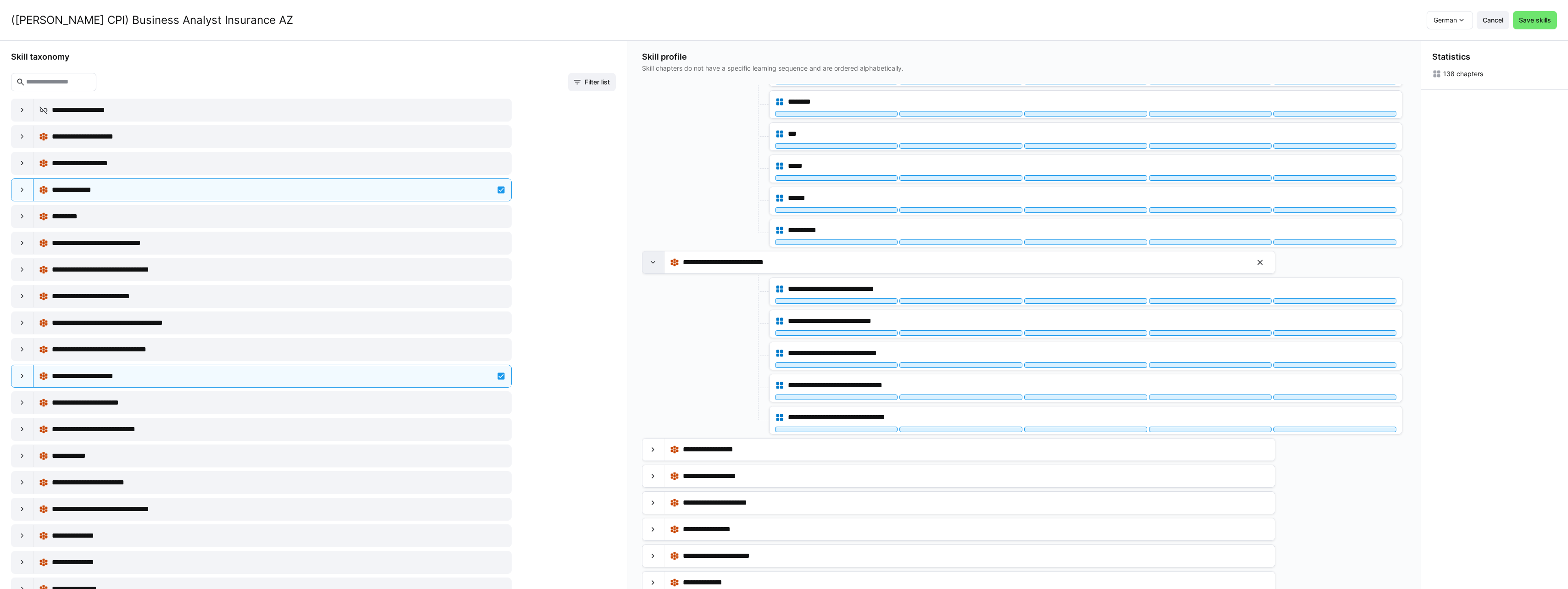
click at [660, 266] on div at bounding box center [653, 262] width 22 height 22
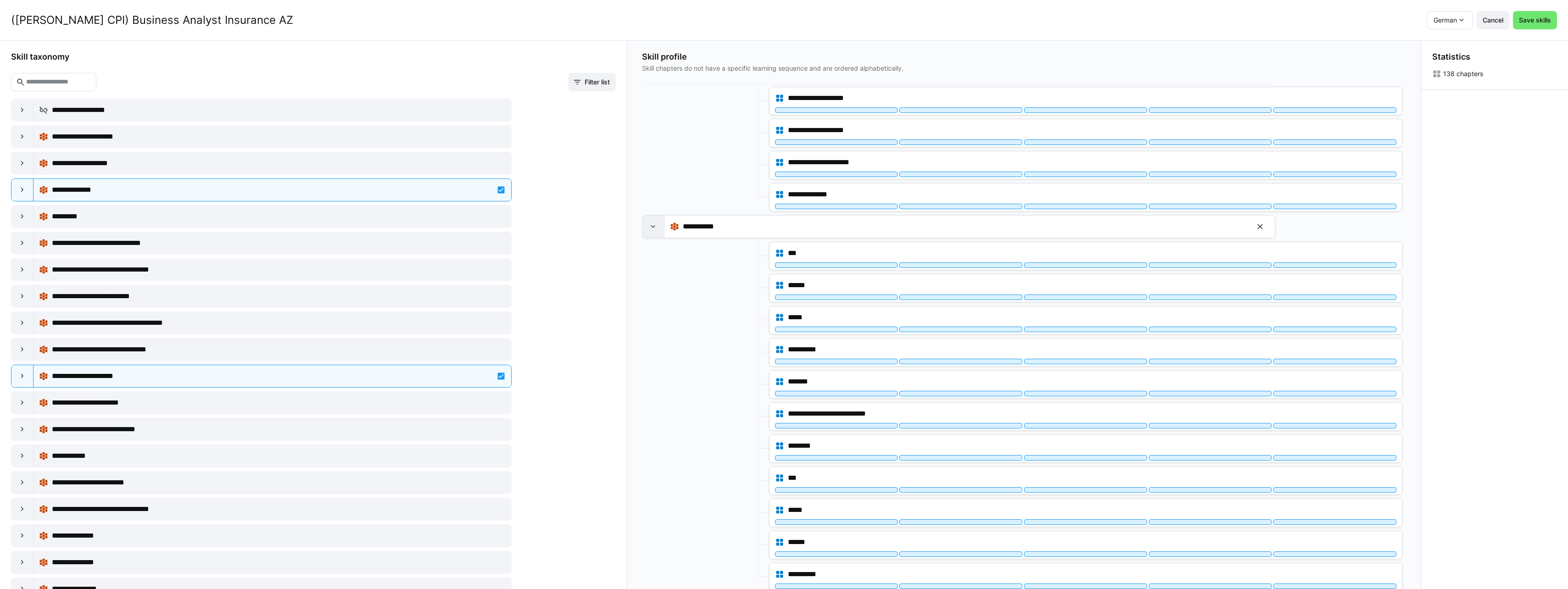
click at [652, 234] on div at bounding box center [653, 227] width 22 height 22
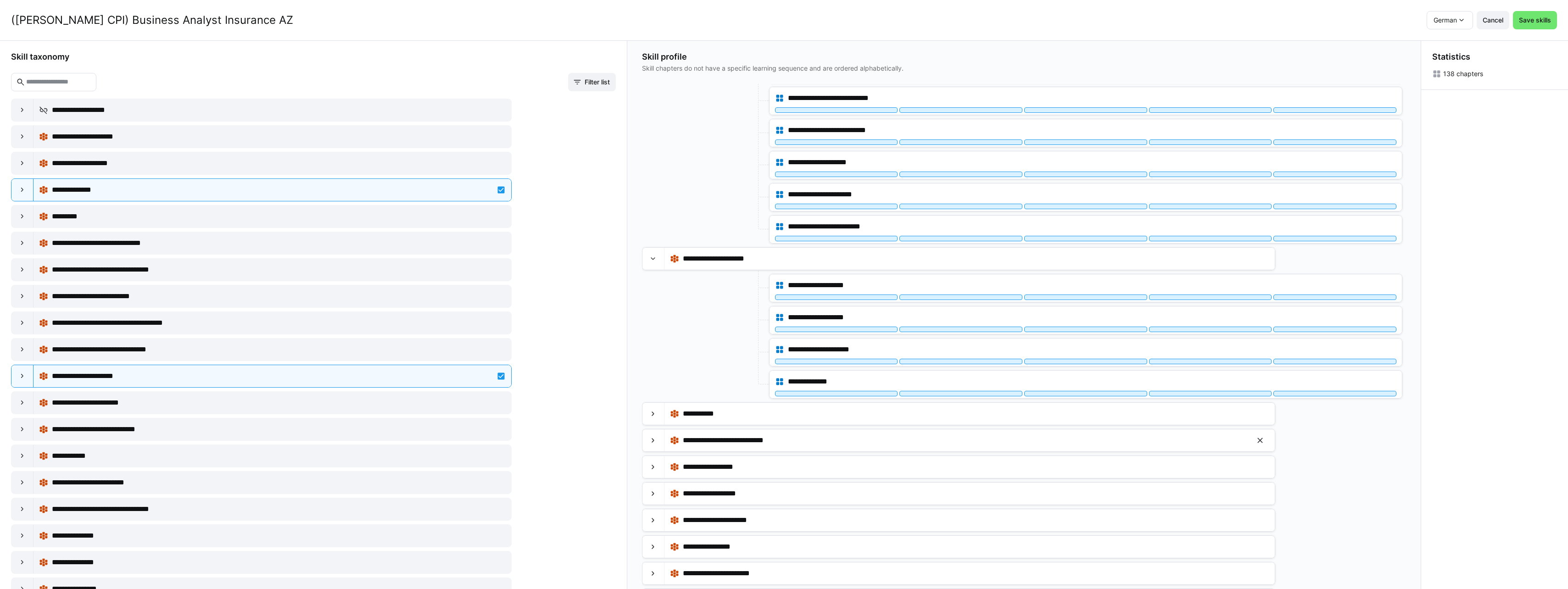
scroll to position [86, 0]
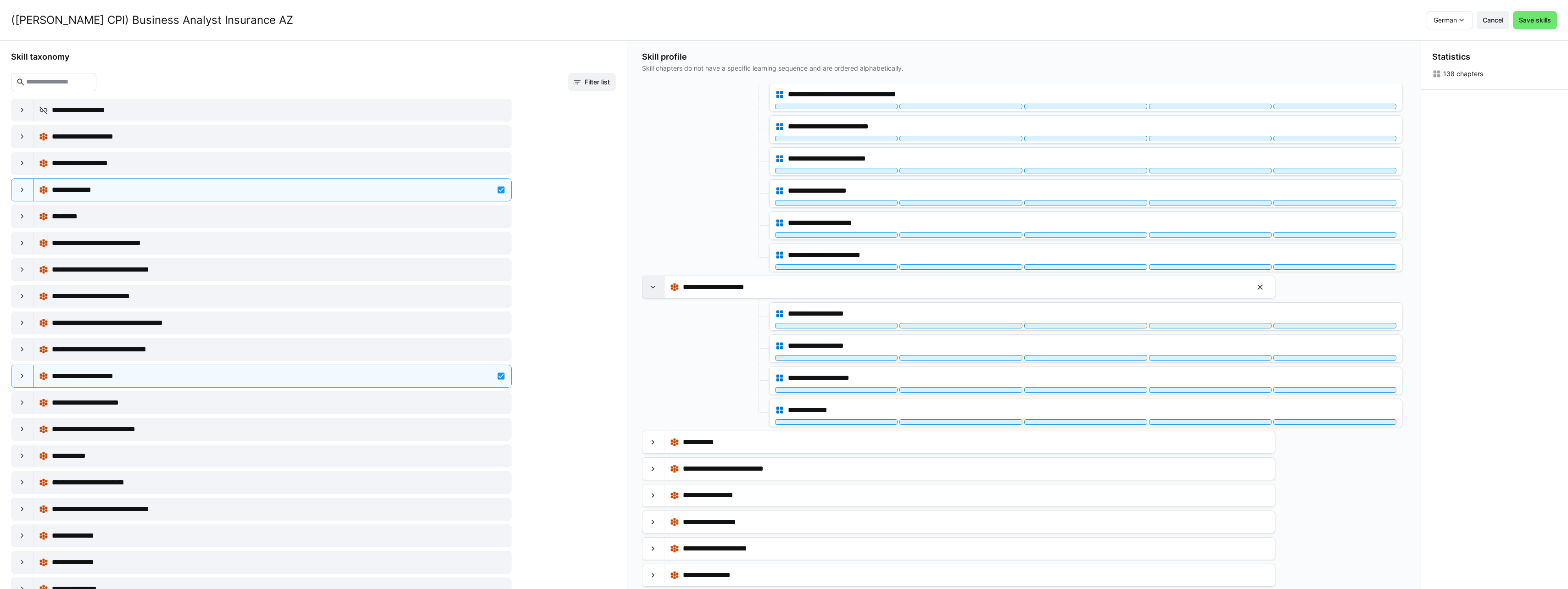
click at [650, 292] on div at bounding box center [653, 287] width 22 height 22
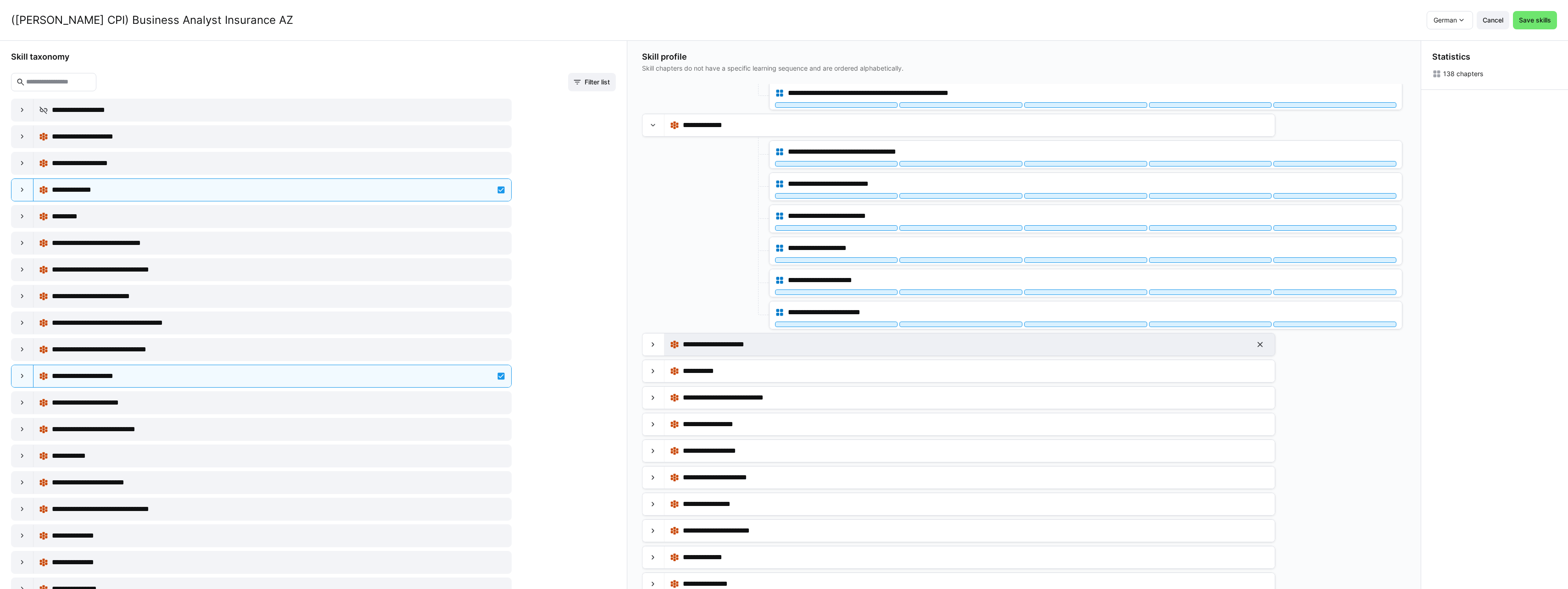
scroll to position [0, 0]
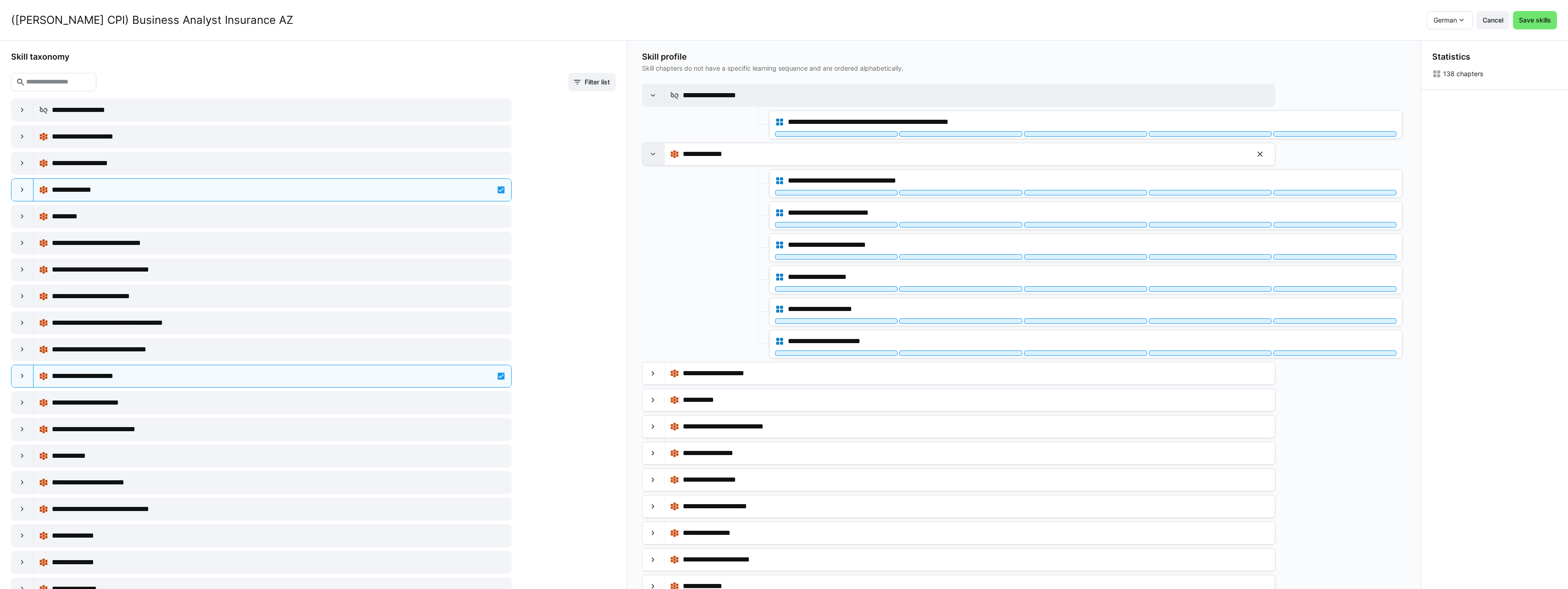
click at [652, 154] on eds-icon at bounding box center [653, 154] width 9 height 9
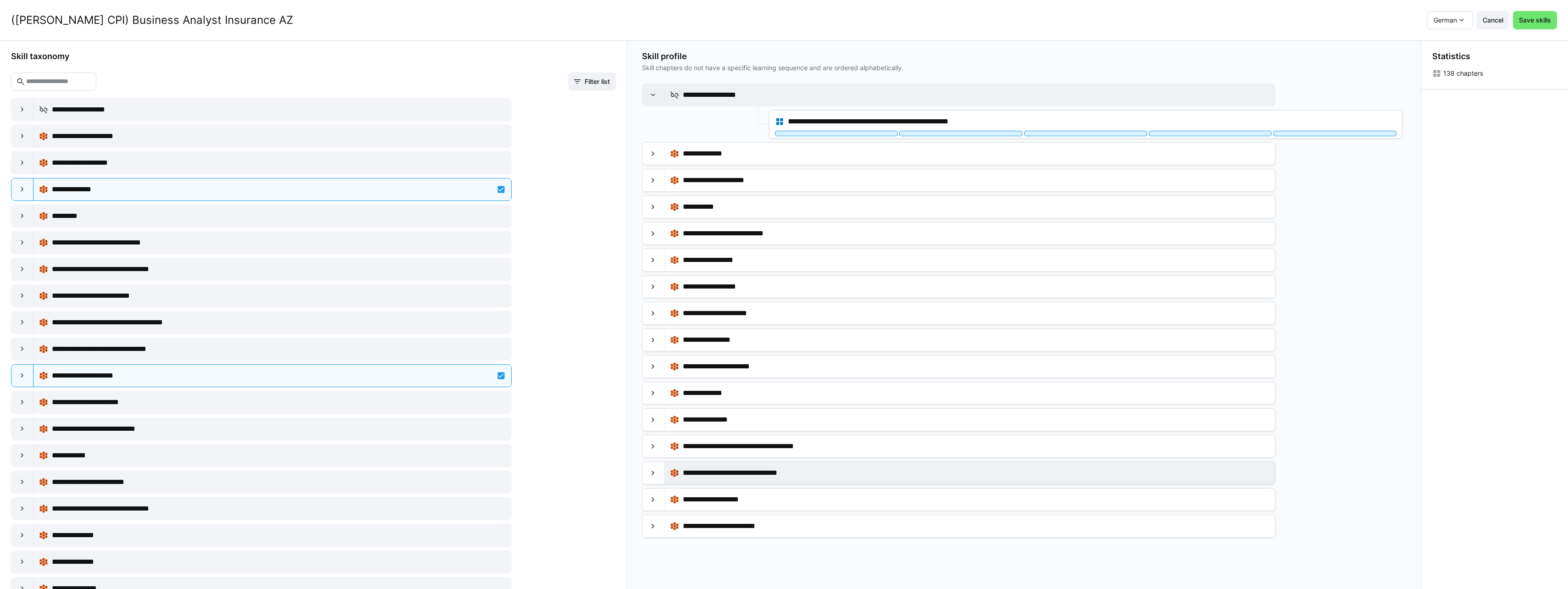
drag, startPoint x: 796, startPoint y: 423, endPoint x: 738, endPoint y: 480, distance: 81.3
click at [806, 543] on app-skill-profile-content-builder-content-tree "**********" at bounding box center [1024, 336] width 764 height 505
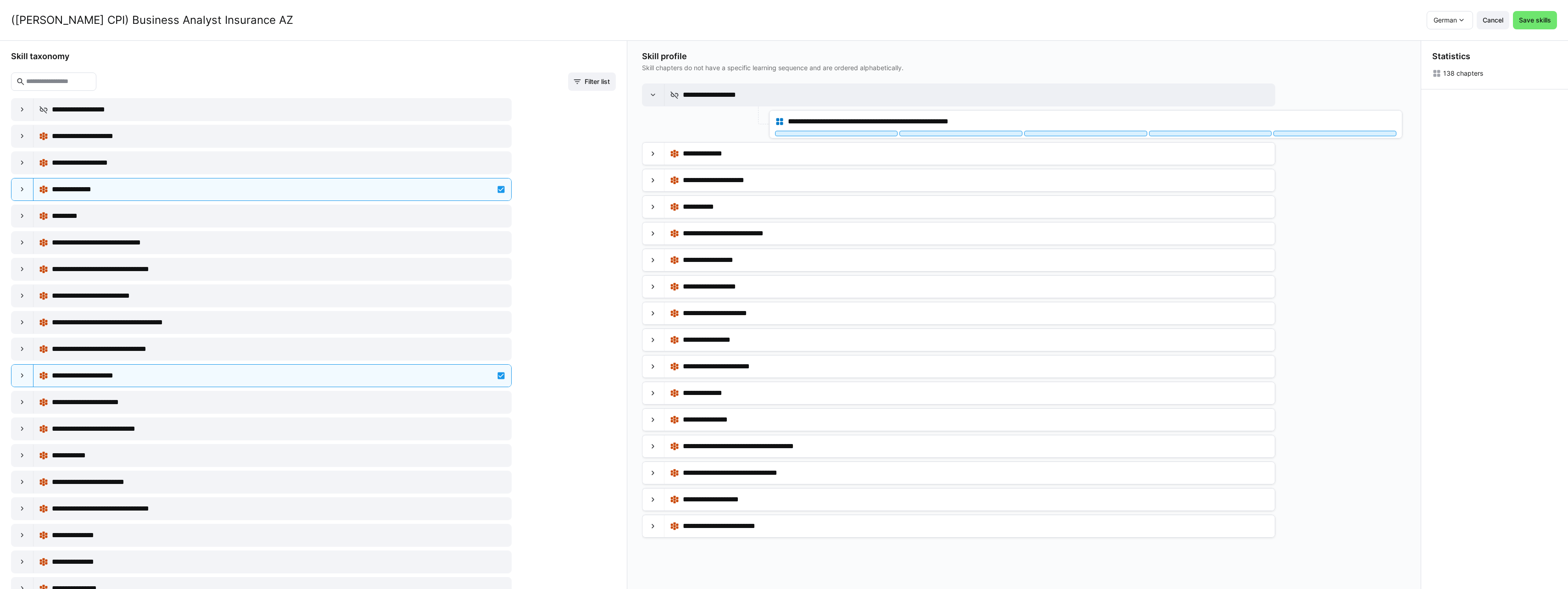
drag, startPoint x: 650, startPoint y: 392, endPoint x: 646, endPoint y: 570, distance: 178.0
click at [646, 570] on app-skill-profile-content-builder-content-tree "**********" at bounding box center [1024, 336] width 764 height 505
click at [652, 95] on eds-icon at bounding box center [653, 95] width 9 height 9
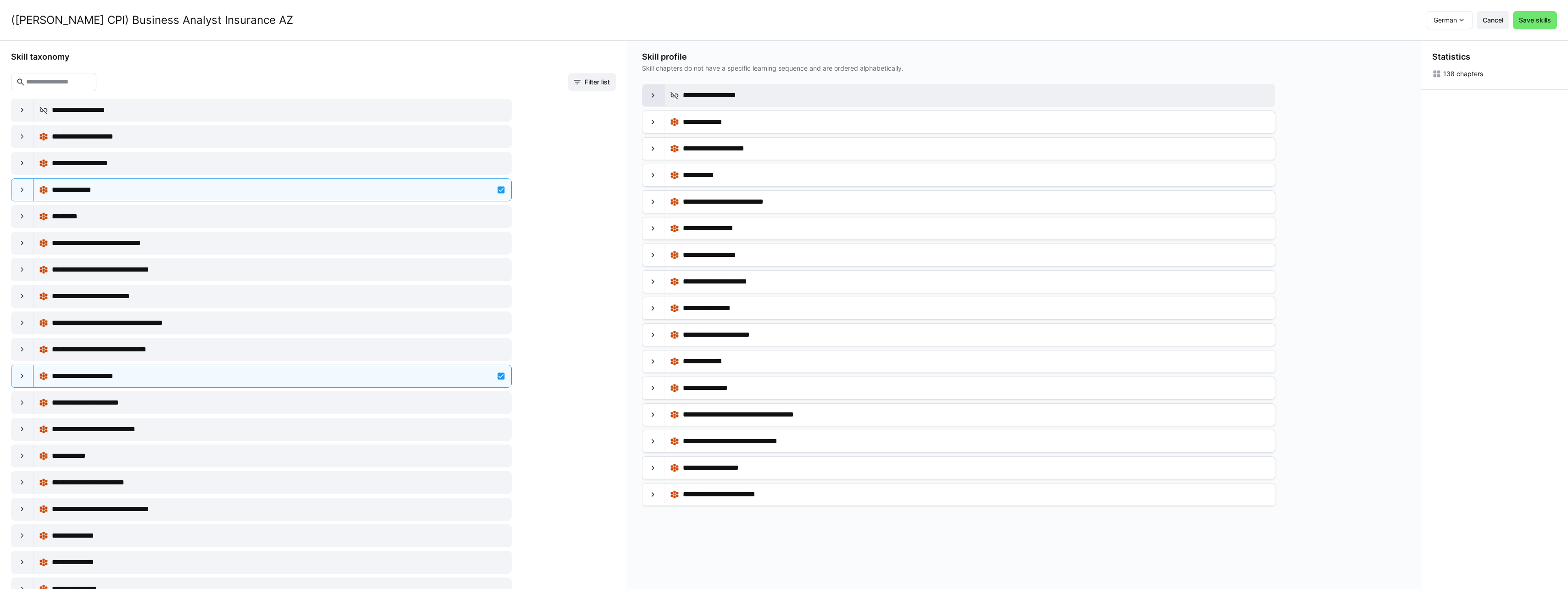
click at [652, 95] on eds-icon at bounding box center [653, 95] width 9 height 9
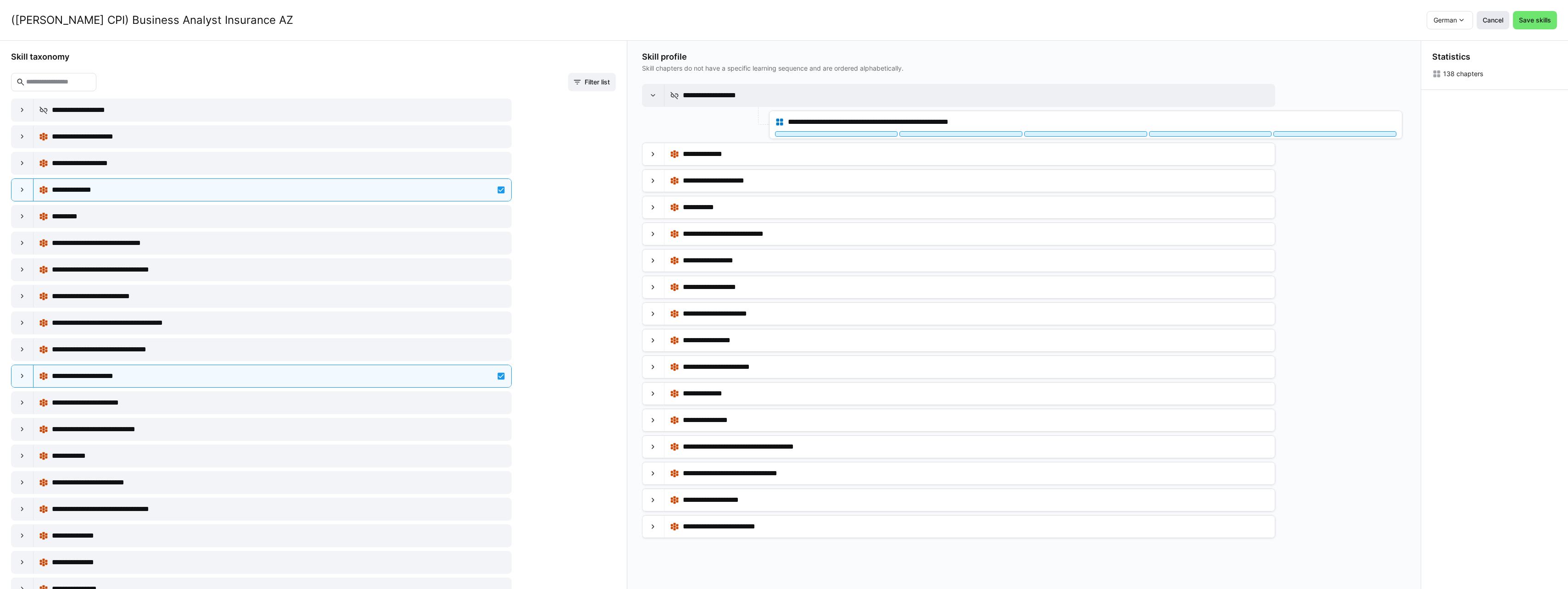
click at [1495, 23] on span "Cancel" at bounding box center [1493, 20] width 23 height 9
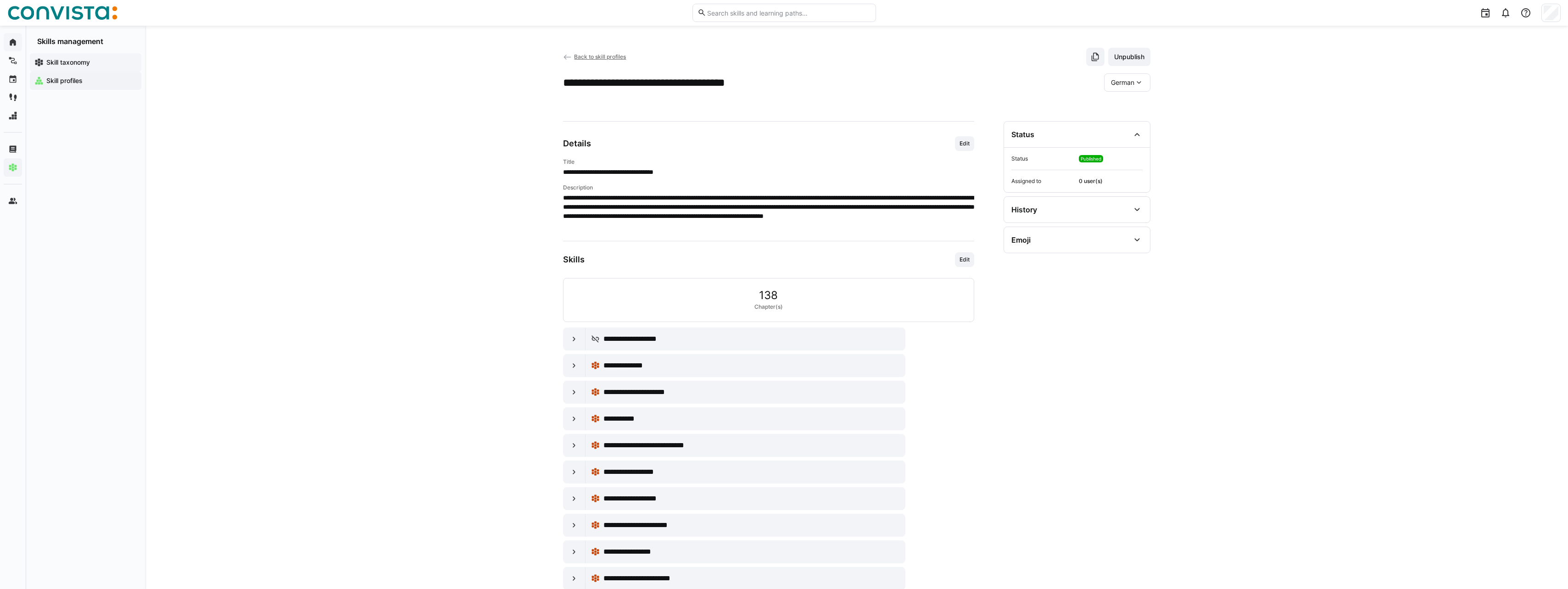
click at [84, 67] on span "Skill taxonomy" at bounding box center [91, 62] width 92 height 9
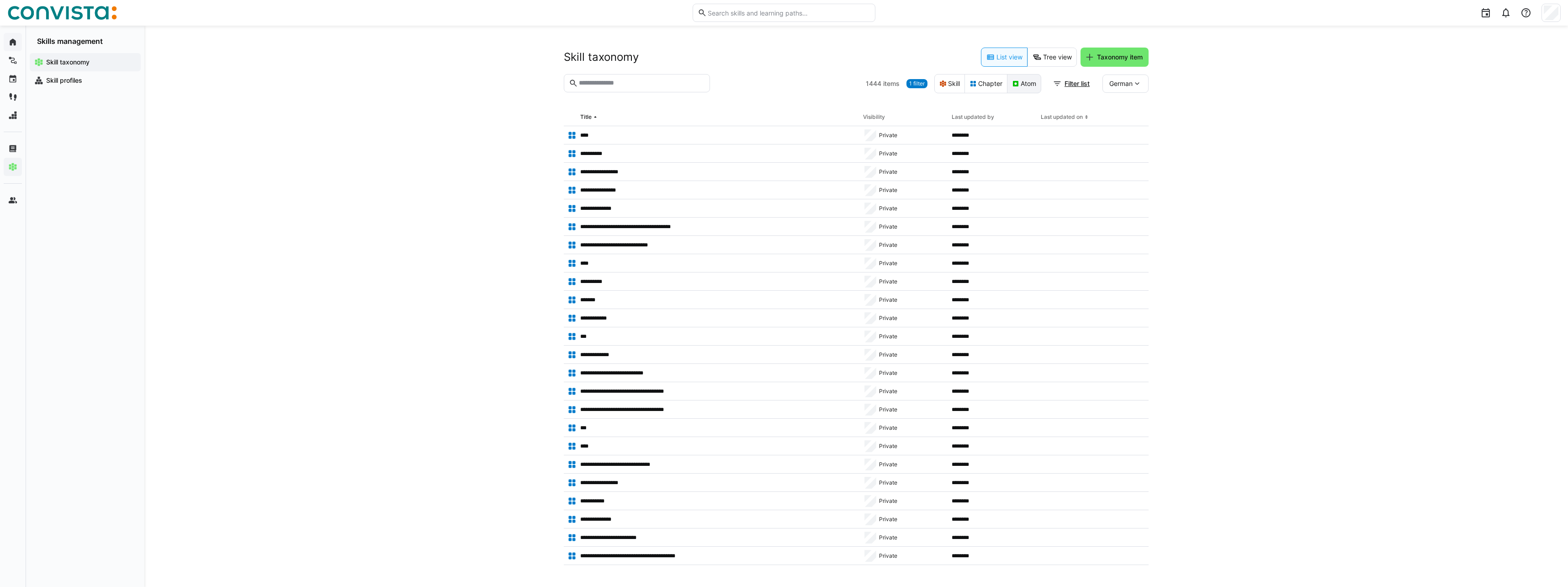
click at [1025, 88] on eds-button-option "Atom" at bounding box center [1024, 84] width 34 height 19
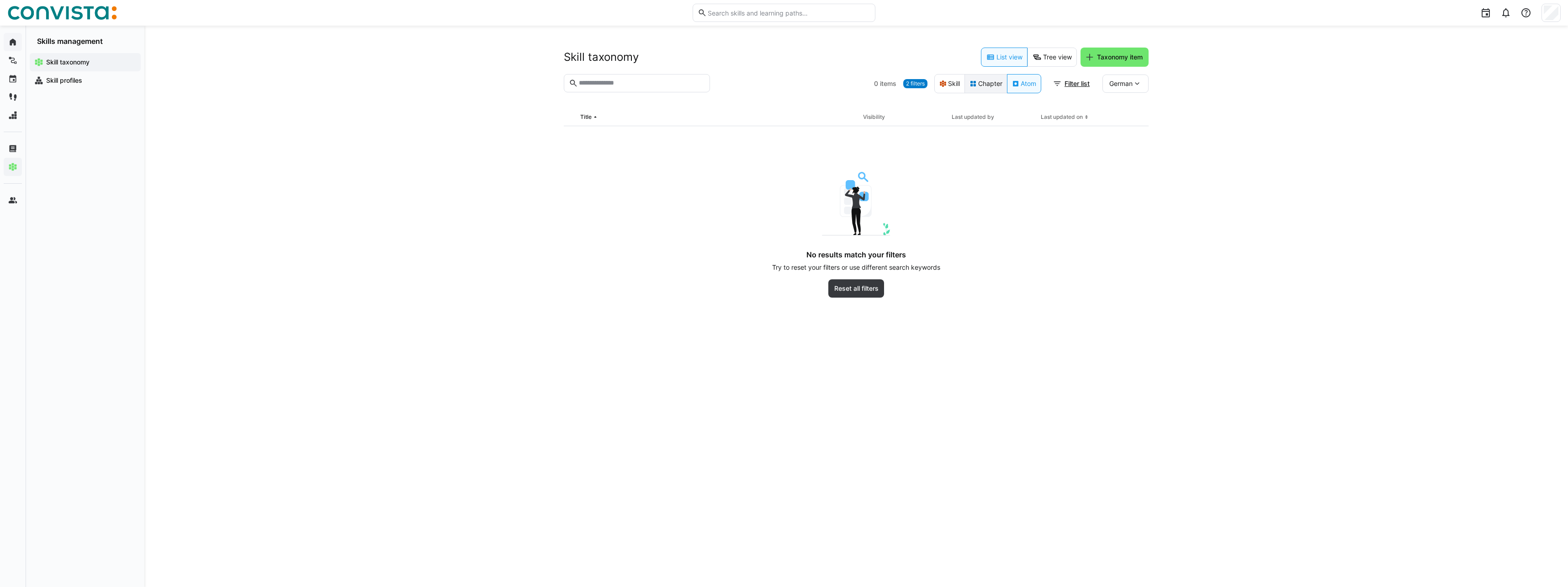
click at [991, 86] on eds-button-option "Chapter" at bounding box center [985, 84] width 43 height 19
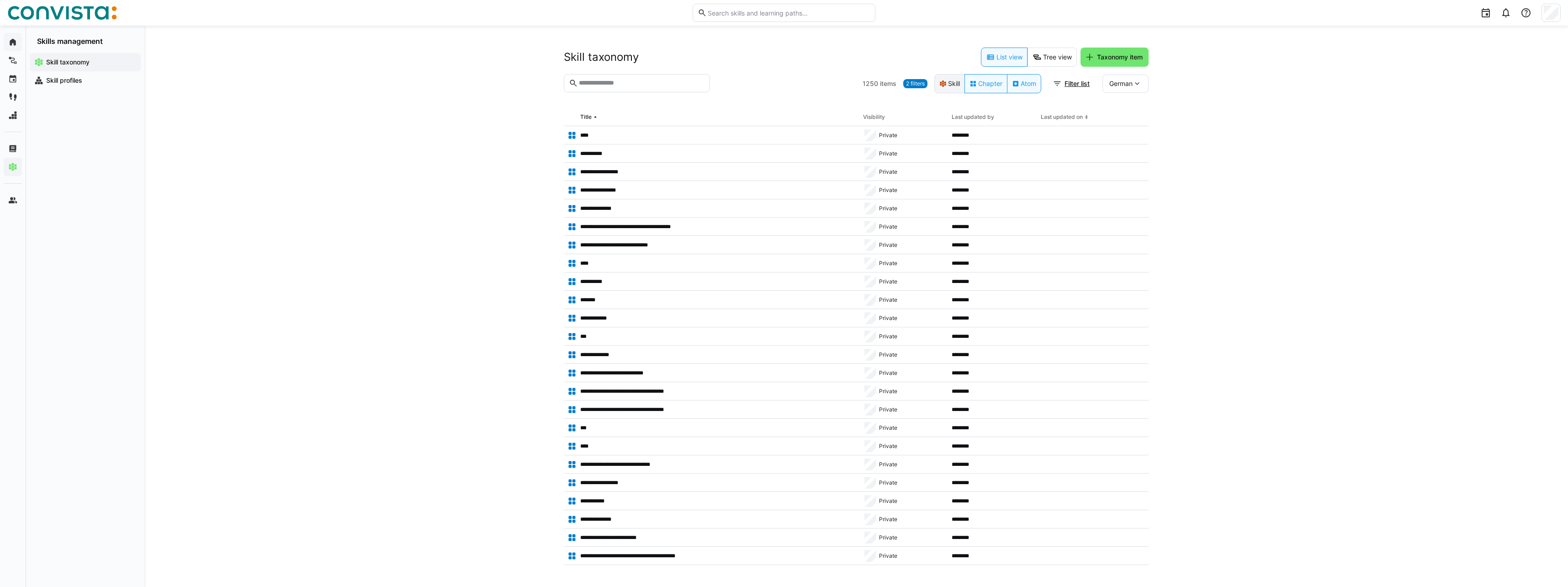
click at [940, 87] on eds-icon at bounding box center [943, 83] width 7 height 7
click at [1054, 60] on eds-button-option "Tree view" at bounding box center [1052, 57] width 49 height 19
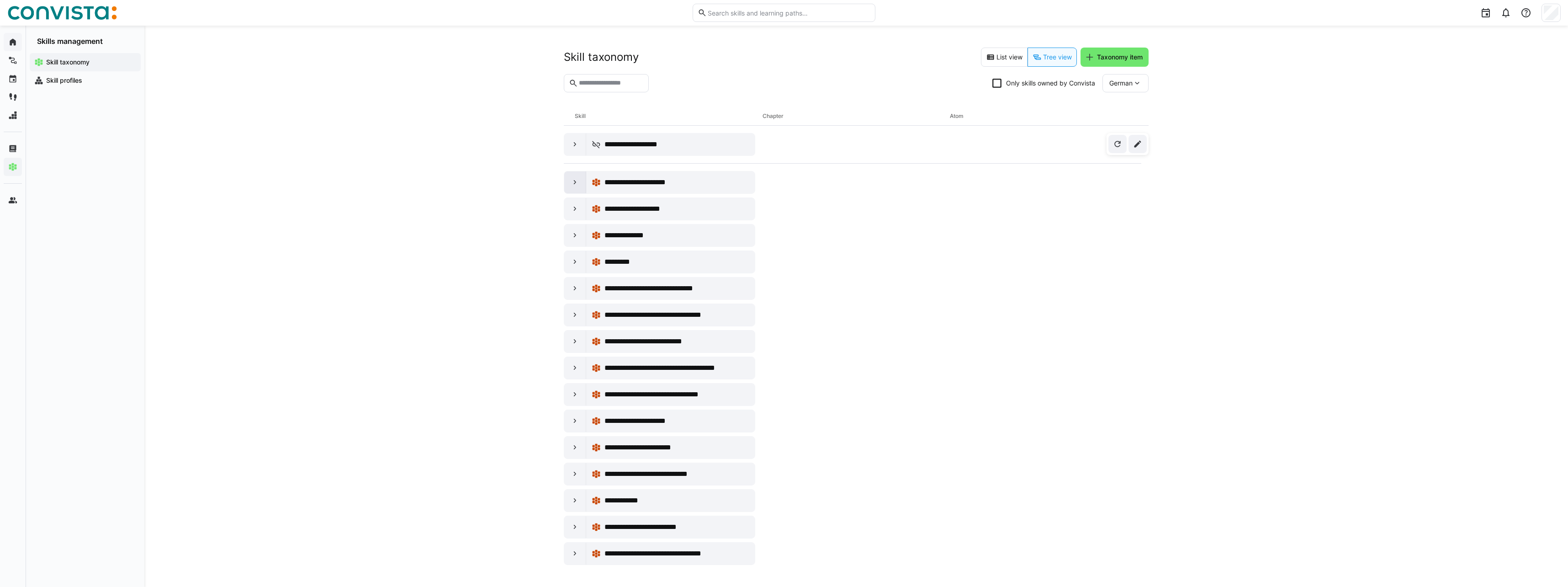
click at [575, 182] on eds-icon at bounding box center [575, 182] width 9 height 9
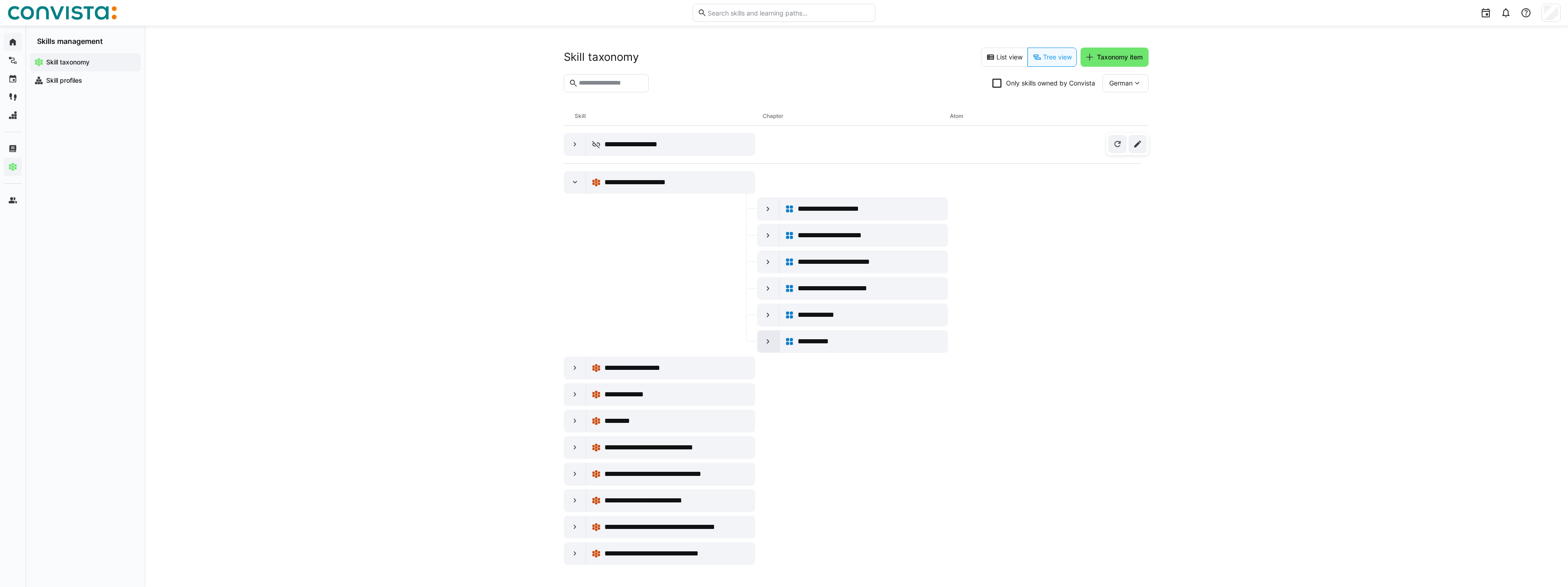
click at [765, 343] on eds-icon at bounding box center [768, 341] width 9 height 9
click at [763, 314] on eds-icon at bounding box center [768, 315] width 9 height 9
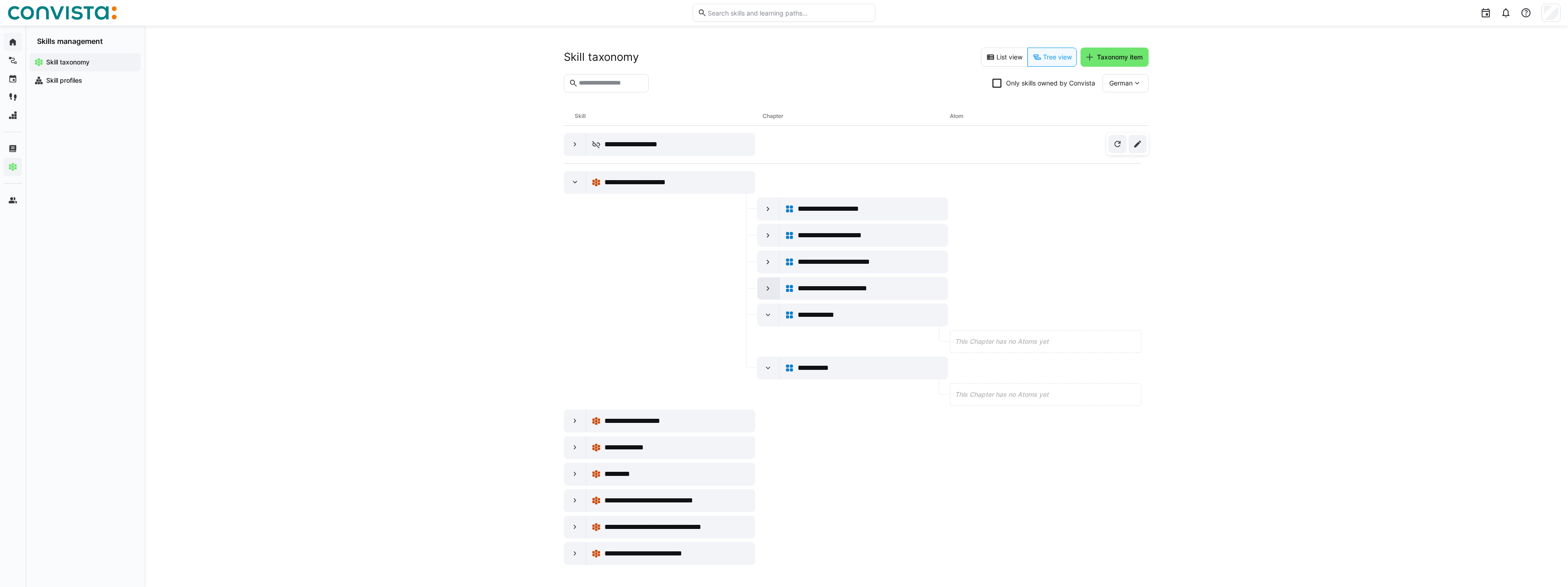
click at [765, 290] on eds-icon at bounding box center [768, 288] width 9 height 9
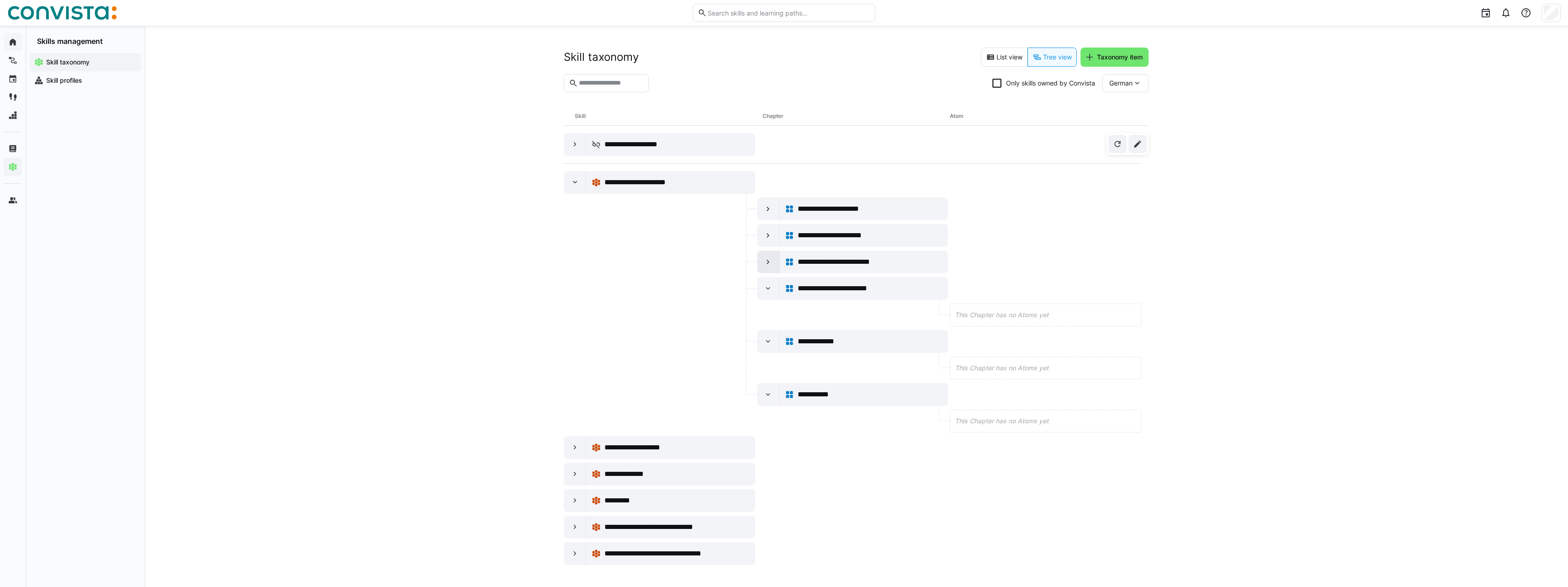
click at [768, 267] on div at bounding box center [768, 262] width 22 height 22
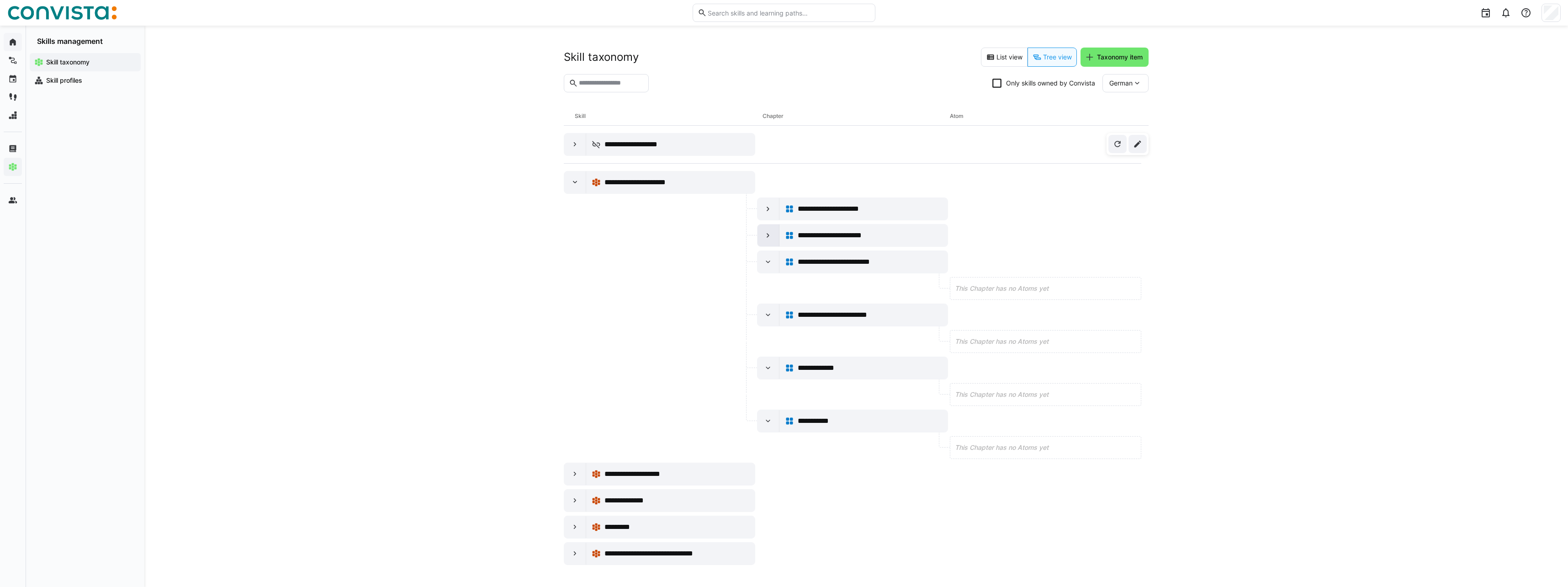
click at [766, 236] on eds-icon at bounding box center [768, 235] width 9 height 9
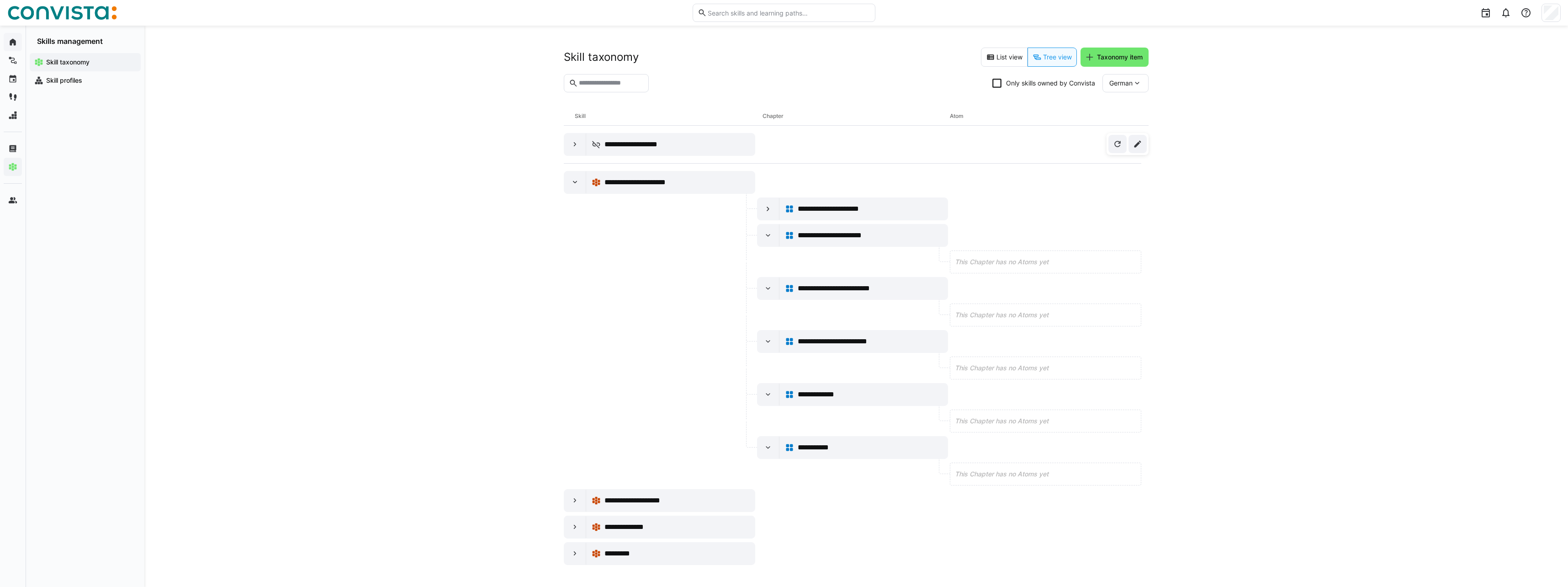
click at [1195, 259] on div "**********" at bounding box center [856, 306] width 1424 height 561
click at [766, 210] on eds-icon at bounding box center [768, 209] width 9 height 9
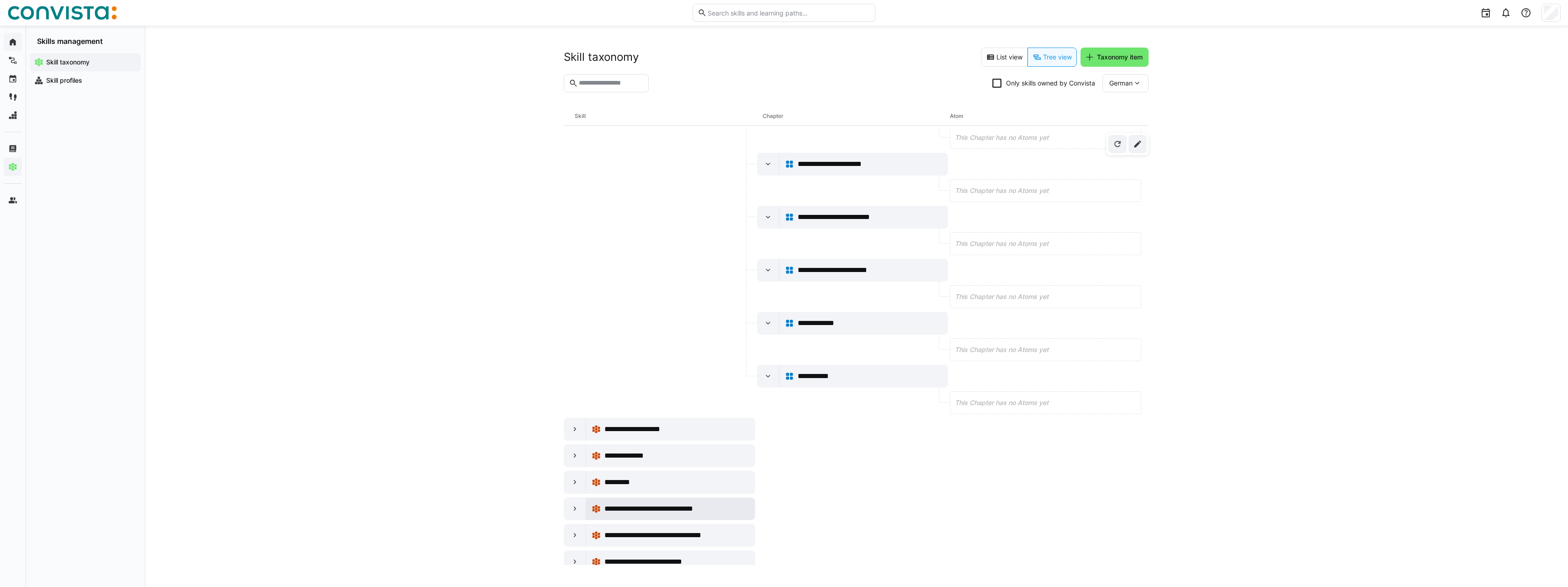
scroll to position [228, 0]
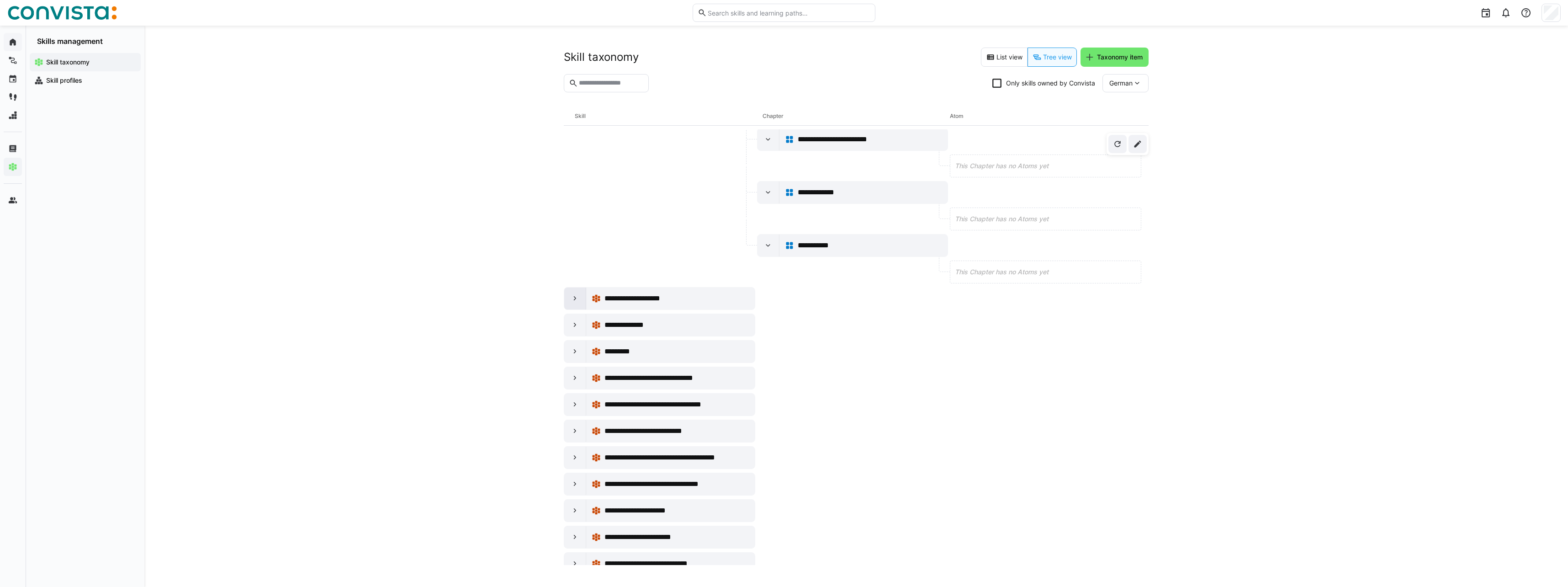
click at [574, 300] on eds-icon at bounding box center [575, 298] width 9 height 9
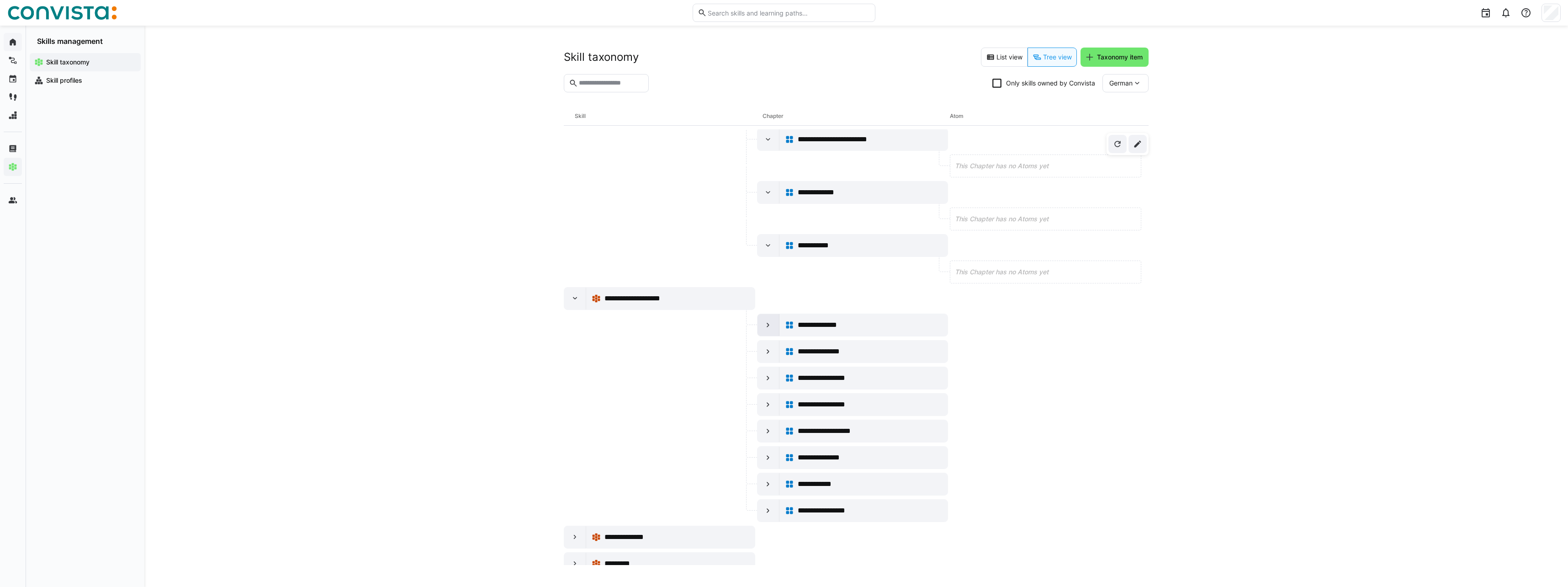
click at [763, 322] on eds-icon at bounding box center [768, 325] width 9 height 9
click at [766, 384] on div at bounding box center [768, 378] width 22 height 22
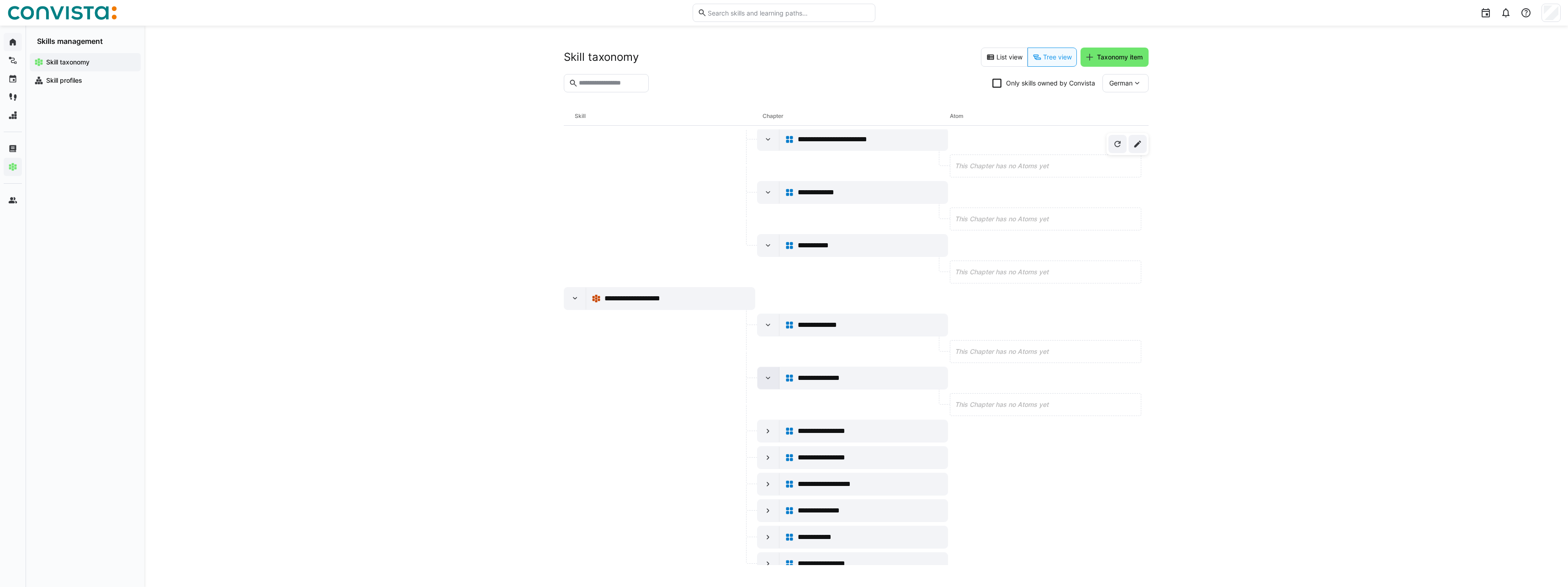
click at [768, 382] on div at bounding box center [768, 378] width 22 height 22
click at [768, 329] on eds-icon at bounding box center [768, 325] width 9 height 9
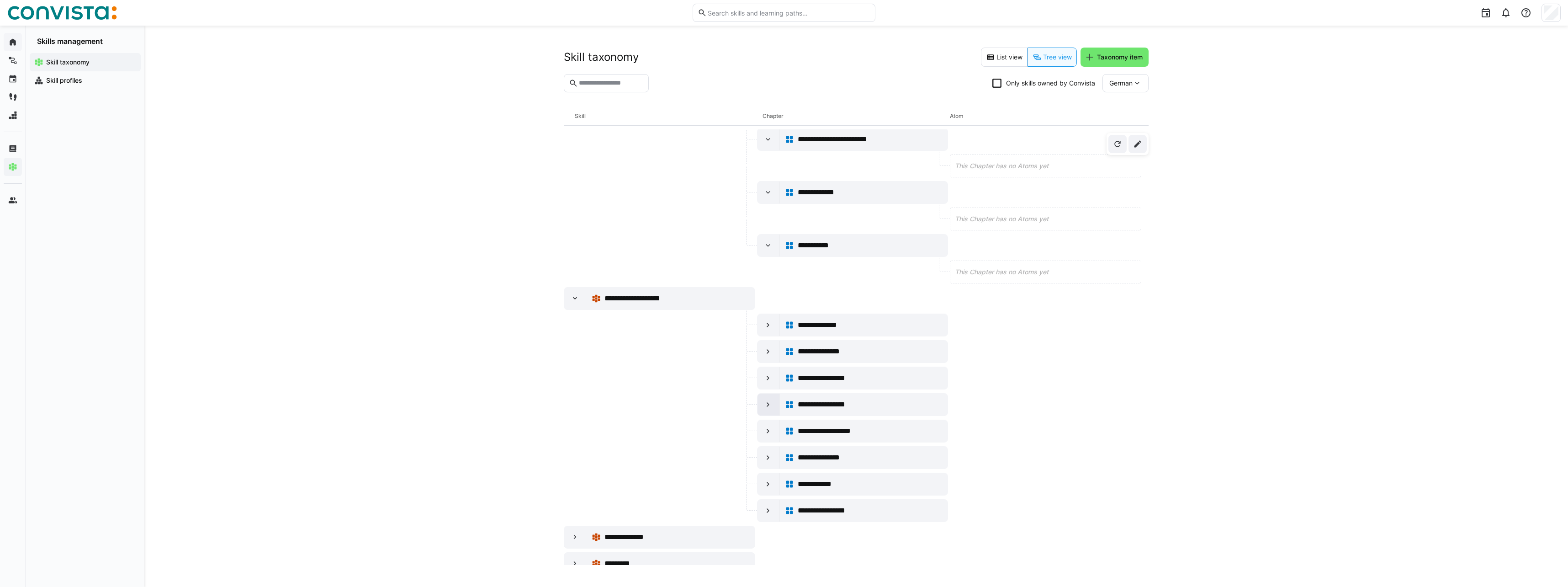
scroll to position [0, 0]
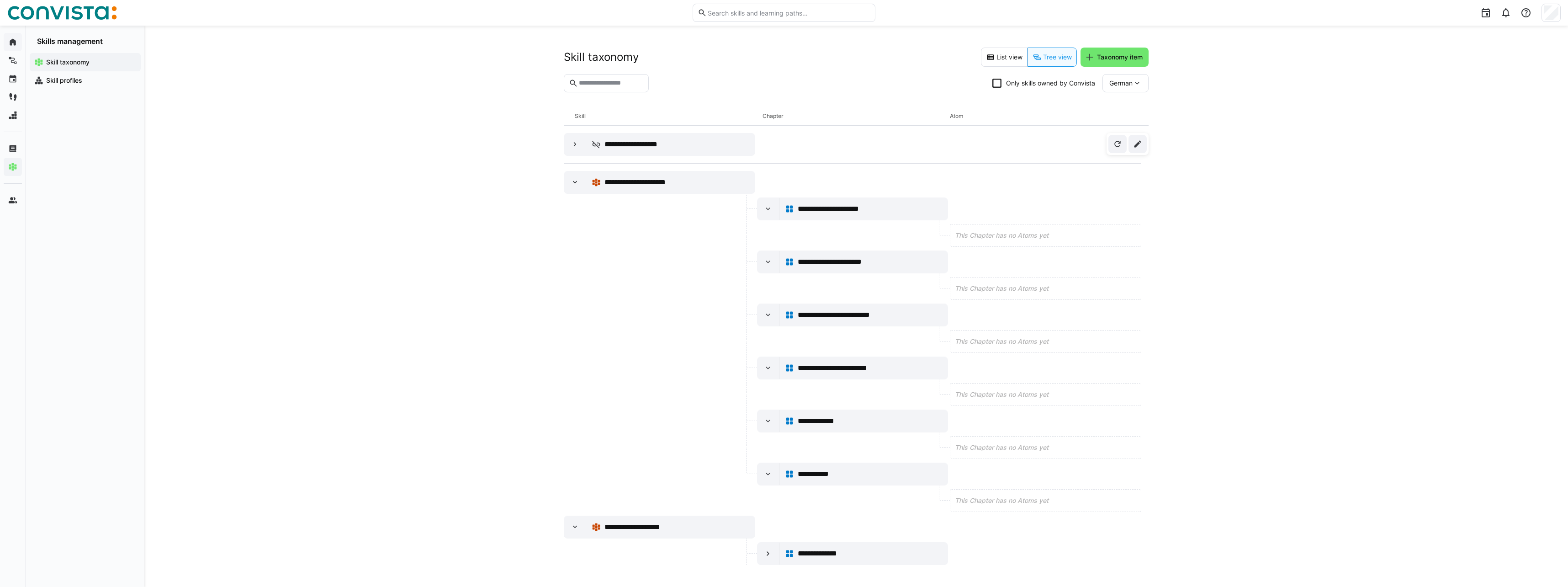
click at [1118, 81] on span "German" at bounding box center [1121, 83] width 23 height 9
click at [1126, 124] on span "English" at bounding box center [1119, 126] width 21 height 9
click at [1118, 84] on span "English" at bounding box center [1122, 83] width 21 height 9
click at [1122, 105] on span "German" at bounding box center [1123, 107] width 23 height 9
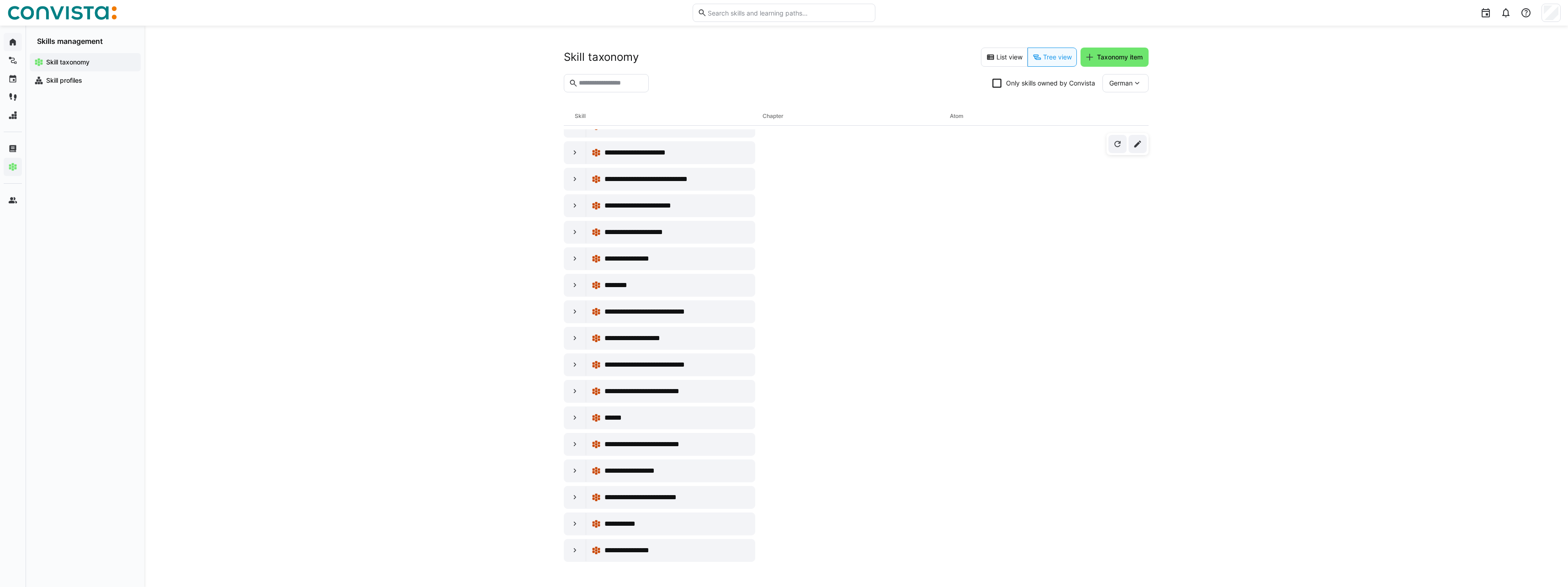
scroll to position [2057, 0]
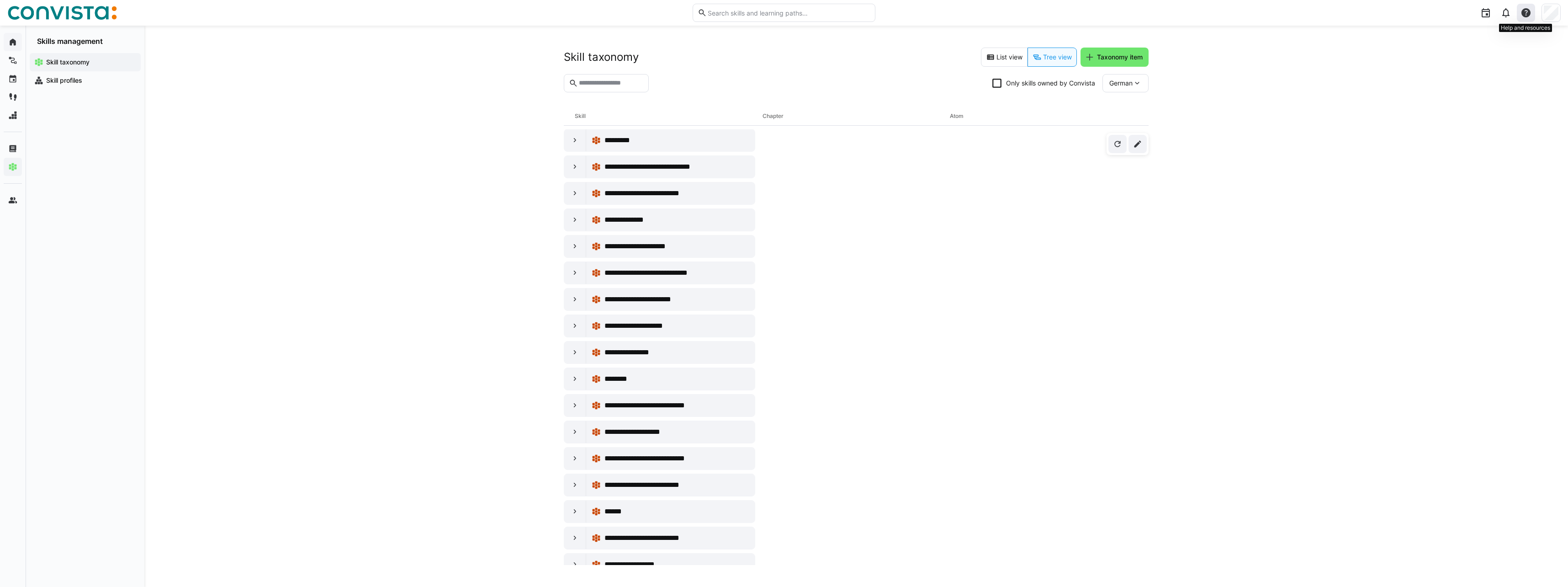
click at [1525, 16] on eds-icon at bounding box center [1526, 13] width 11 height 11
click at [1505, 38] on div "Visit the help center" at bounding box center [1484, 37] width 60 height 9
